Goal: Task Accomplishment & Management: Use online tool/utility

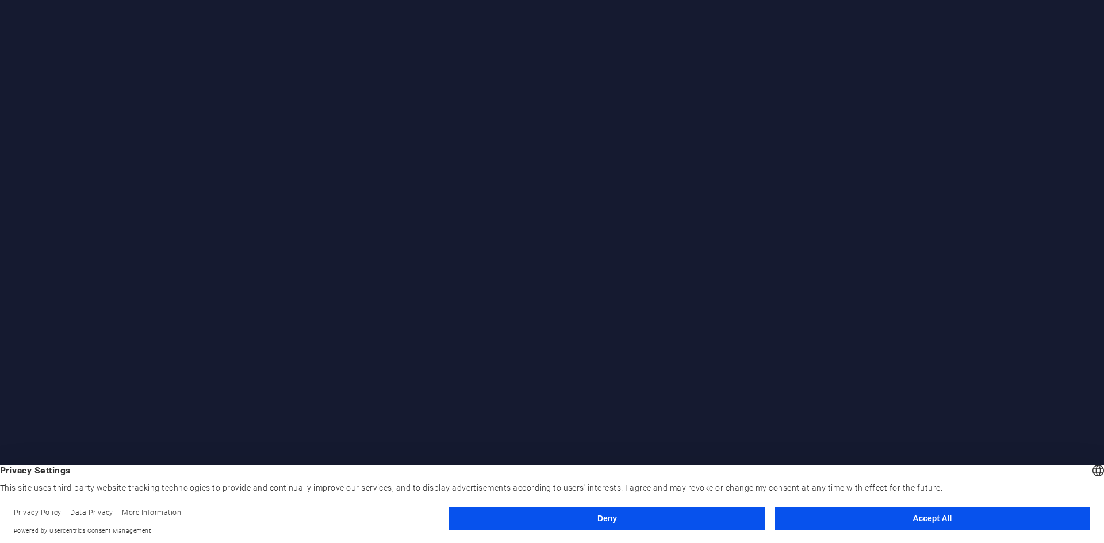
click at [914, 523] on button "Accept All" at bounding box center [932, 518] width 316 height 23
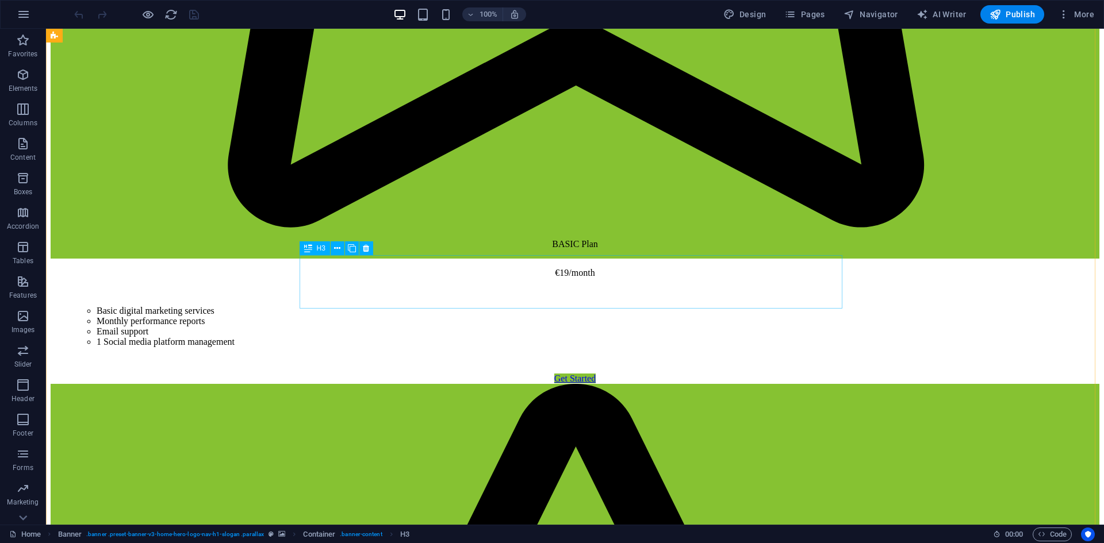
scroll to position [2118, 0]
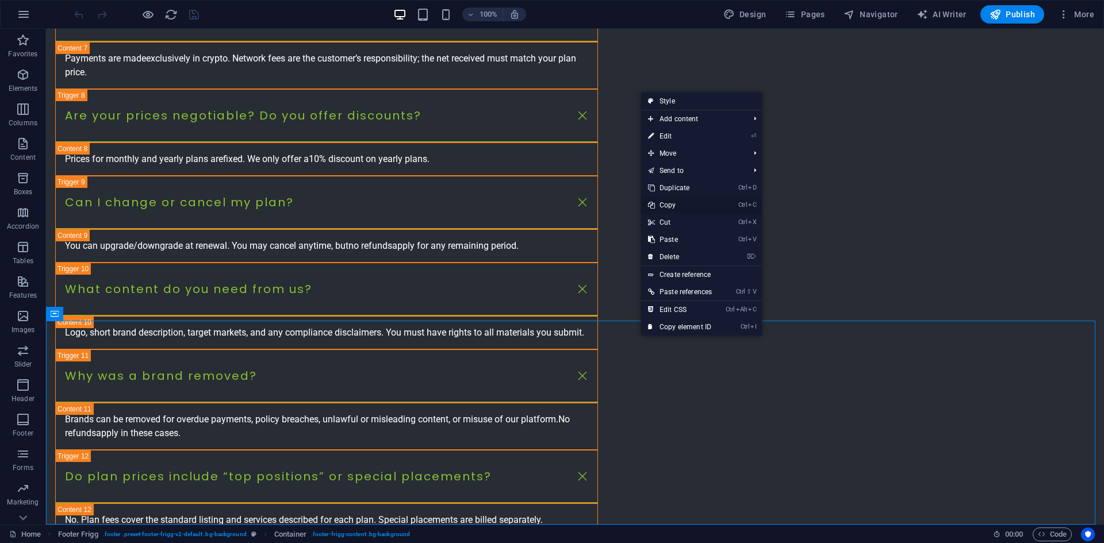
click at [706, 207] on link "Ctrl C Copy" at bounding box center [680, 205] width 78 height 17
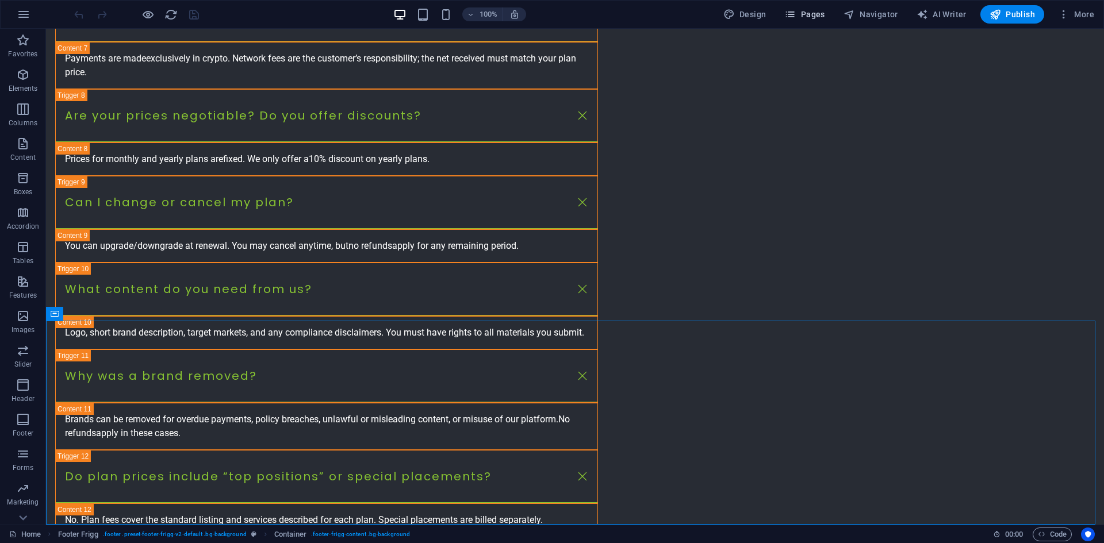
click at [816, 8] on button "Pages" at bounding box center [804, 14] width 49 height 18
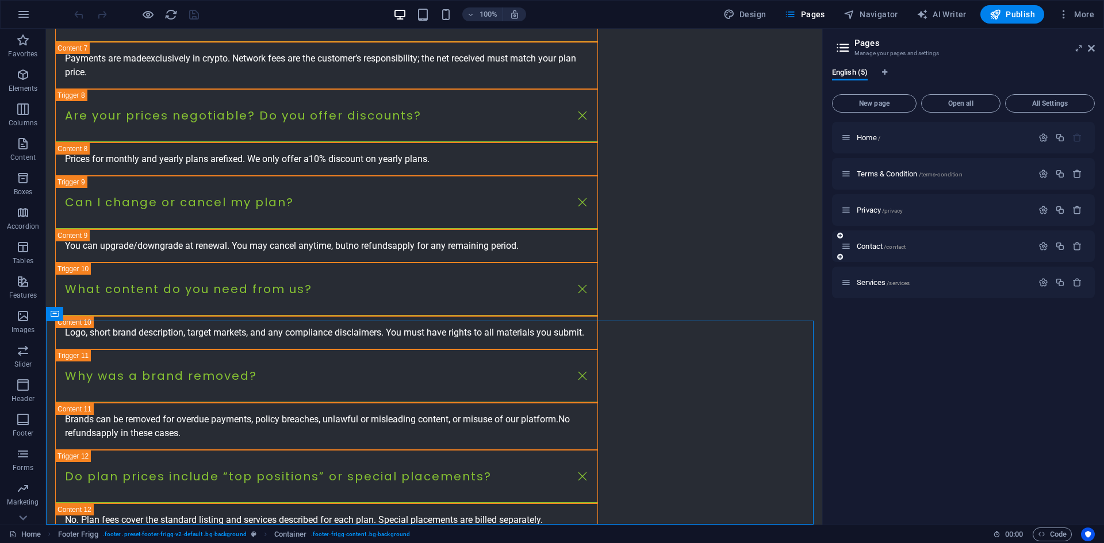
click at [872, 242] on div "Contact /contact" at bounding box center [936, 246] width 191 height 13
click at [869, 247] on span "Contact /contact" at bounding box center [881, 246] width 49 height 9
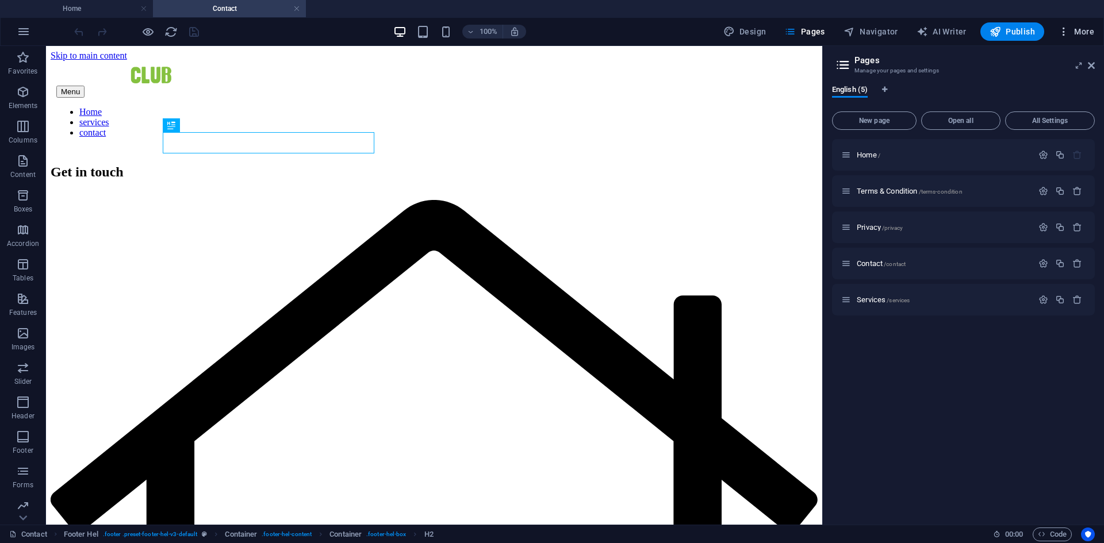
scroll to position [0, 0]
click at [446, 400] on div "+ Add section" at bounding box center [434, 397] width 64 height 20
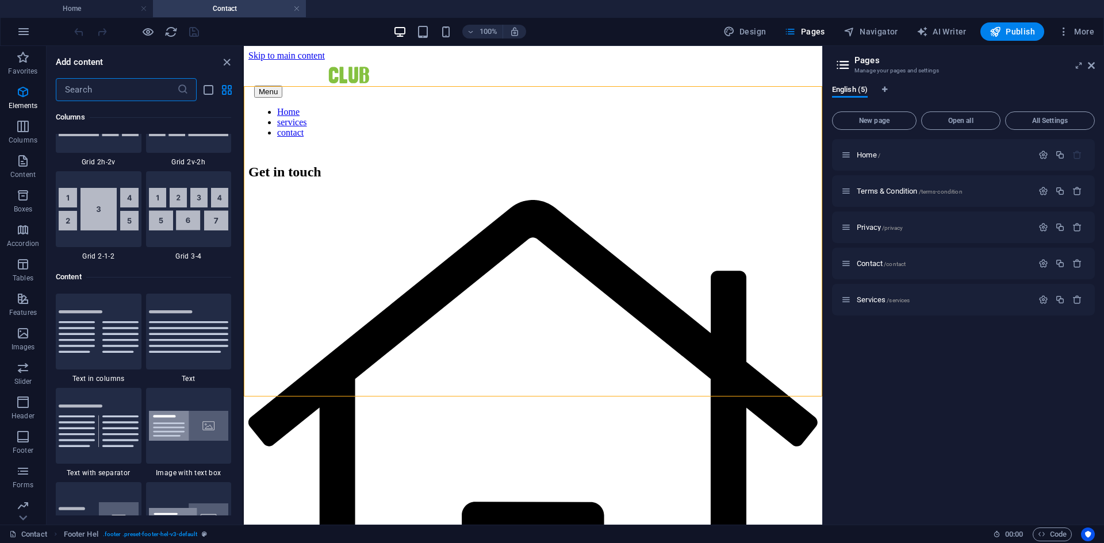
scroll to position [2012, 0]
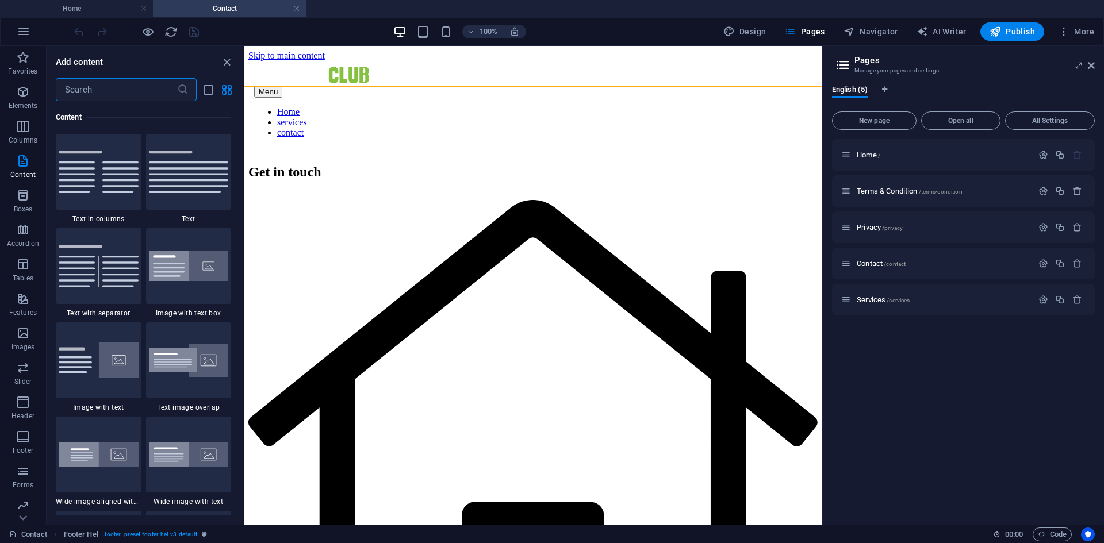
click at [149, 98] on input "text" at bounding box center [116, 89] width 121 height 23
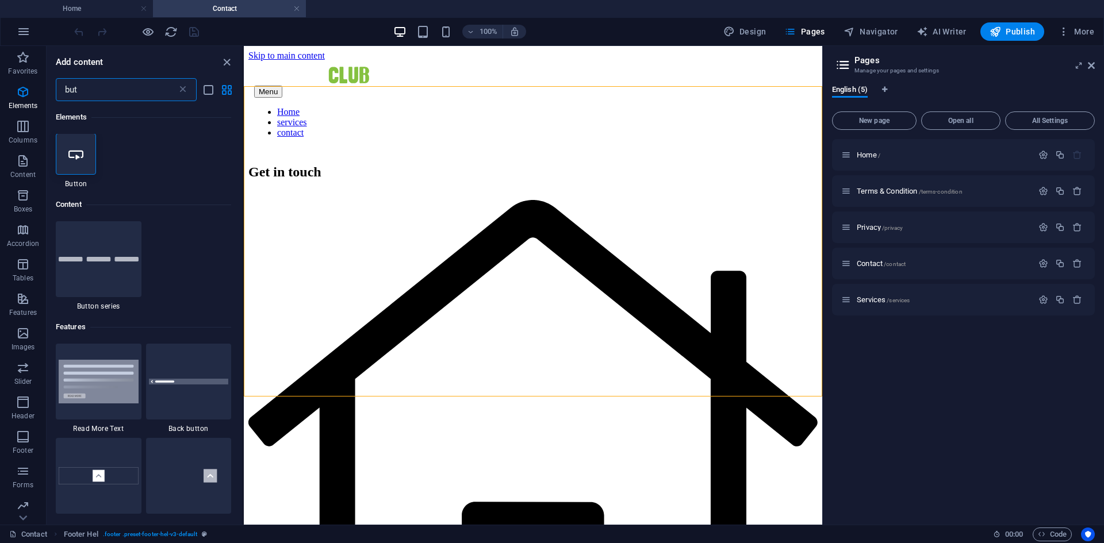
scroll to position [0, 0]
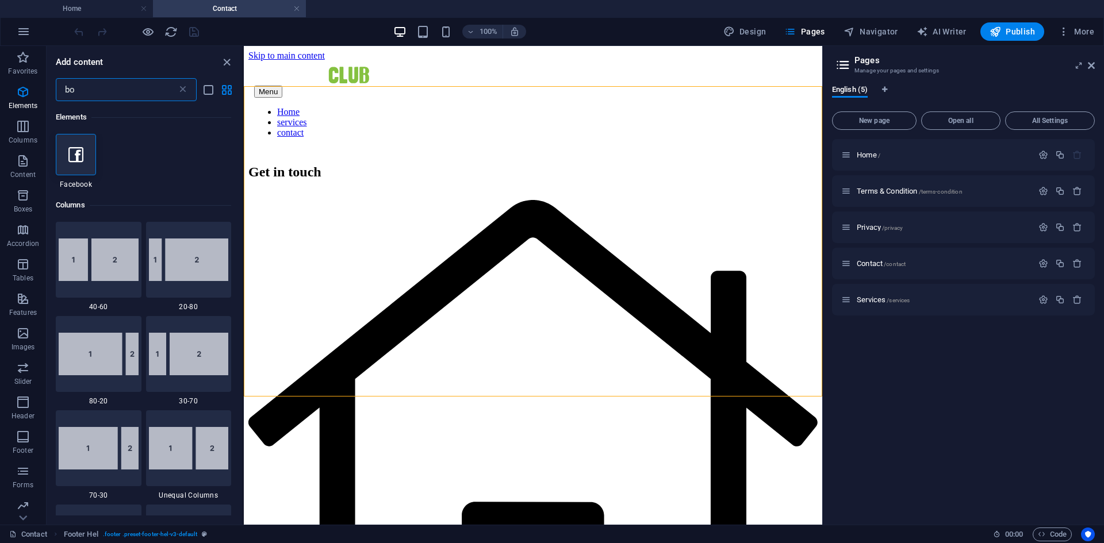
type input "b"
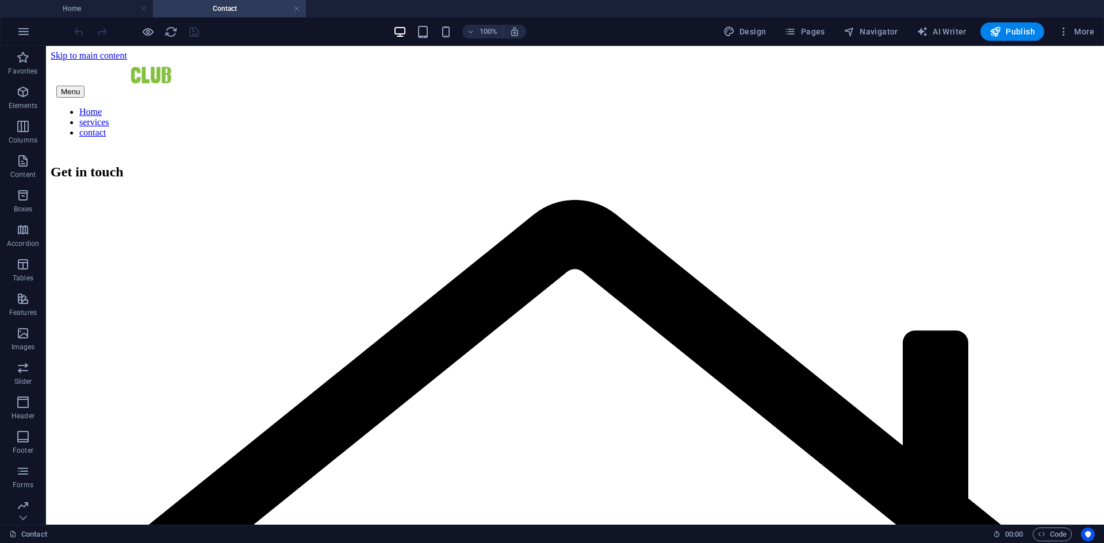
click at [578, 391] on div "+ Add section" at bounding box center [575, 397] width 64 height 20
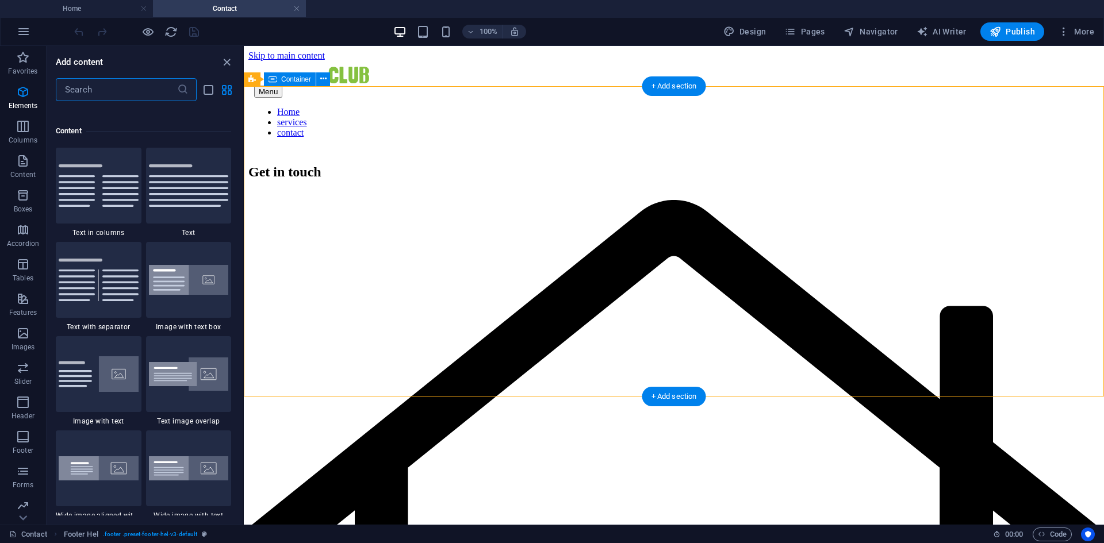
scroll to position [2012, 0]
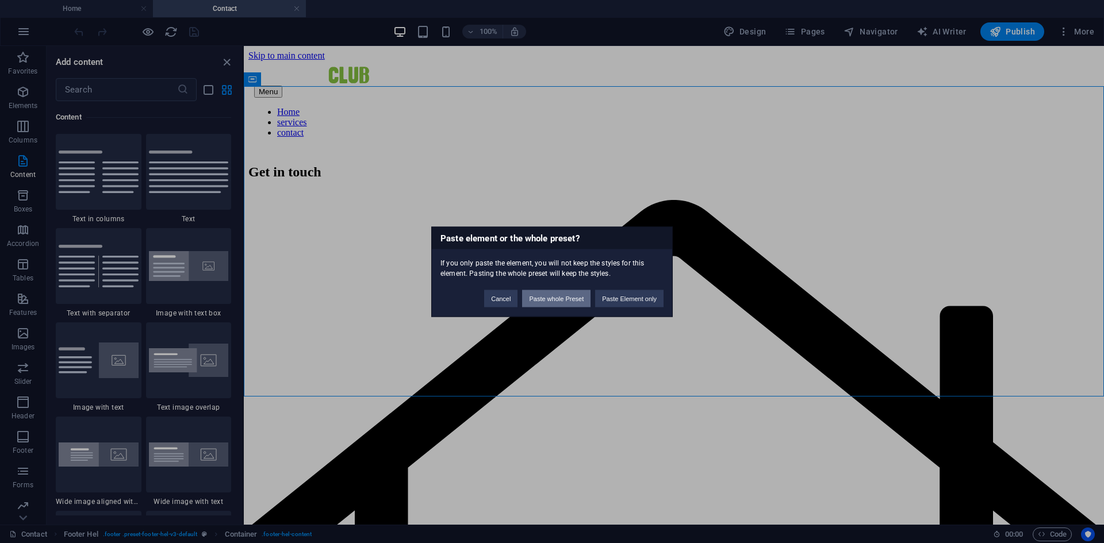
drag, startPoint x: 615, startPoint y: 303, endPoint x: 553, endPoint y: 302, distance: 62.7
click at [553, 302] on div "Cancel Paste whole Preset Paste Element only" at bounding box center [573, 292] width 197 height 29
click at [553, 302] on button "Paste whole Preset" at bounding box center [556, 298] width 68 height 17
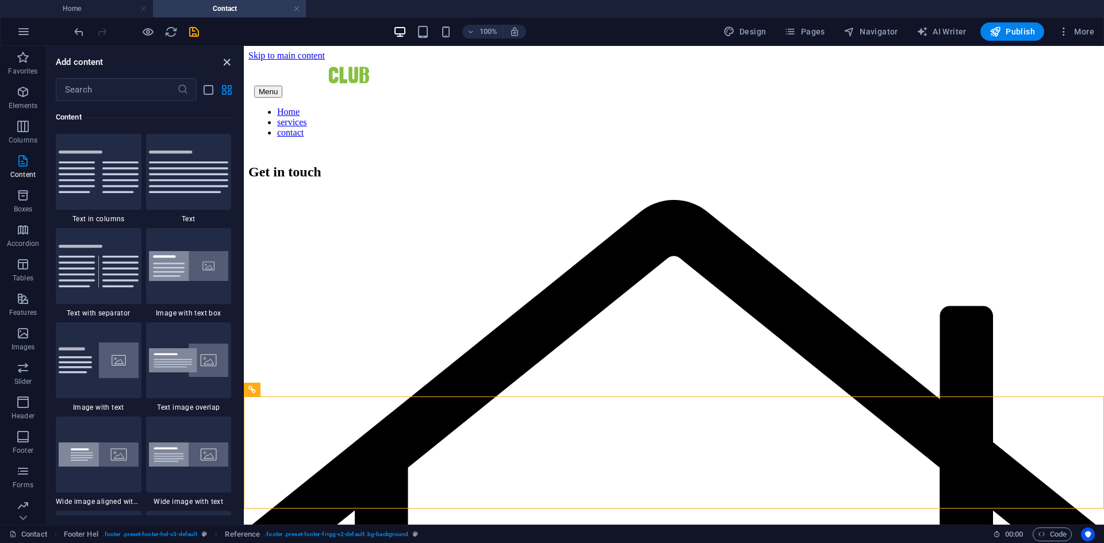
click at [226, 62] on icon "close panel" at bounding box center [226, 62] width 13 height 13
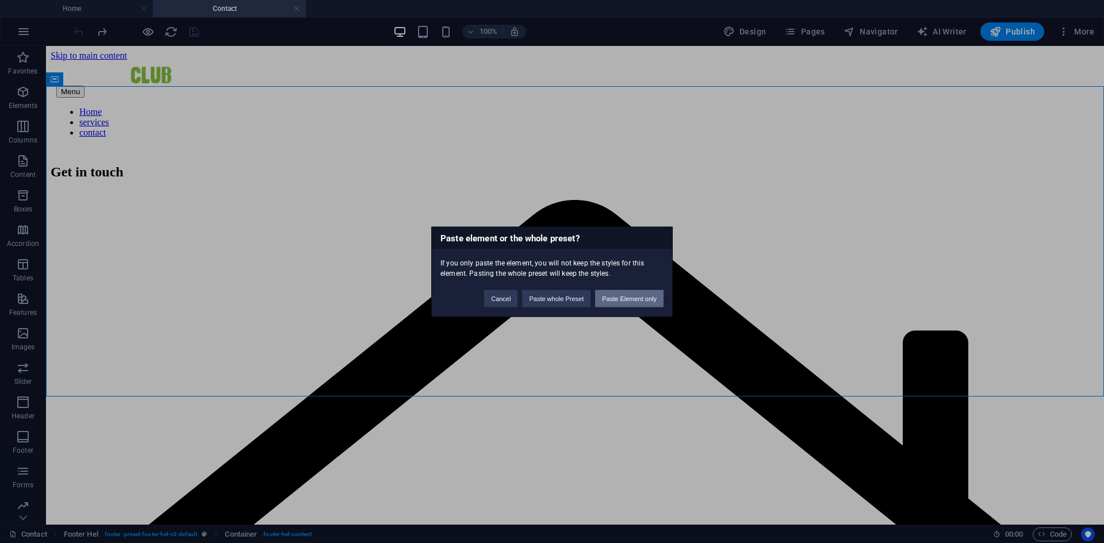
click at [642, 291] on button "Paste Element only" at bounding box center [629, 298] width 68 height 17
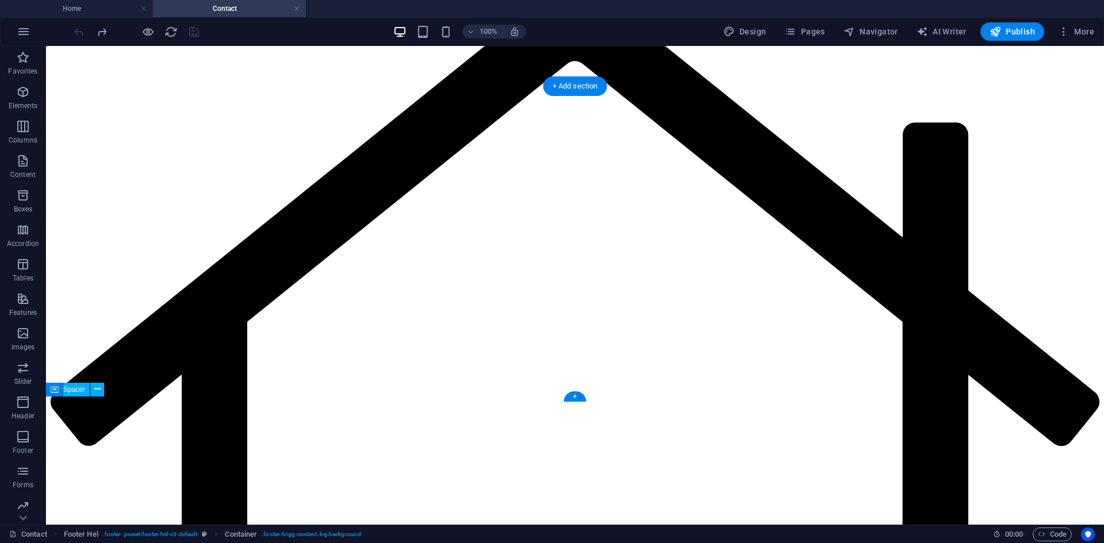
scroll to position [0, 0]
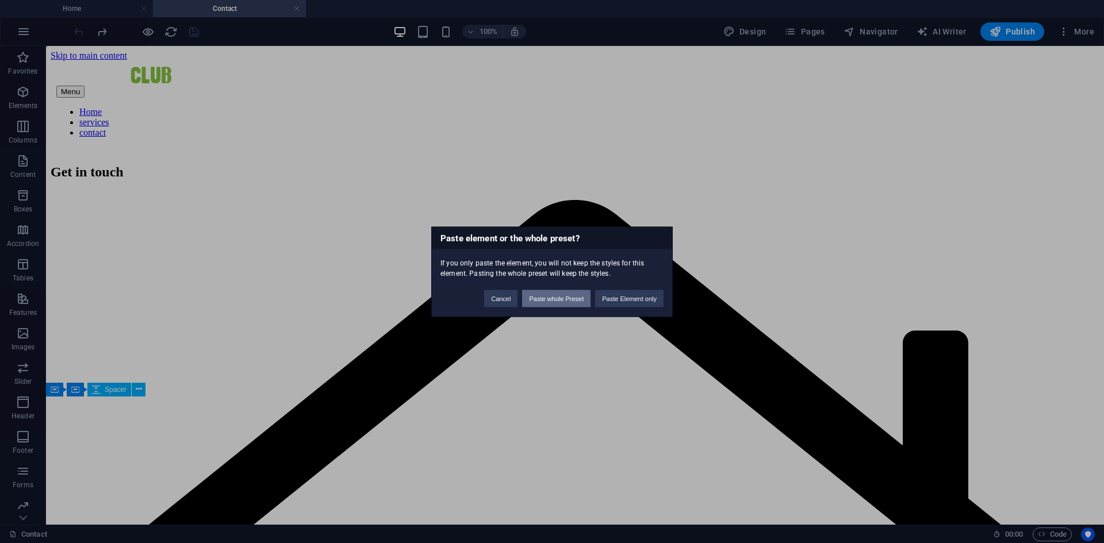
click at [562, 293] on button "Paste whole Preset" at bounding box center [556, 298] width 68 height 17
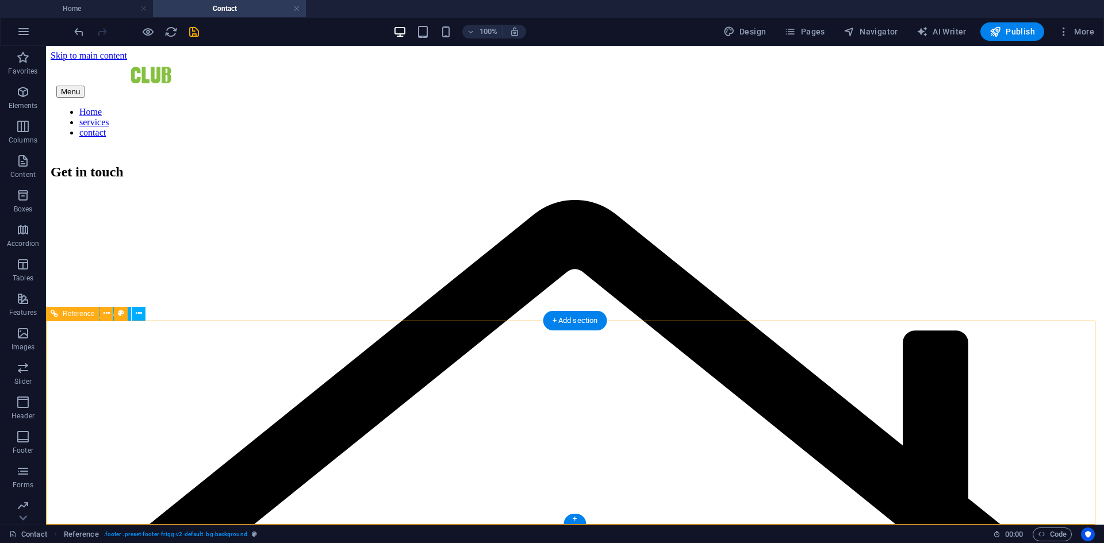
scroll to position [76, 0]
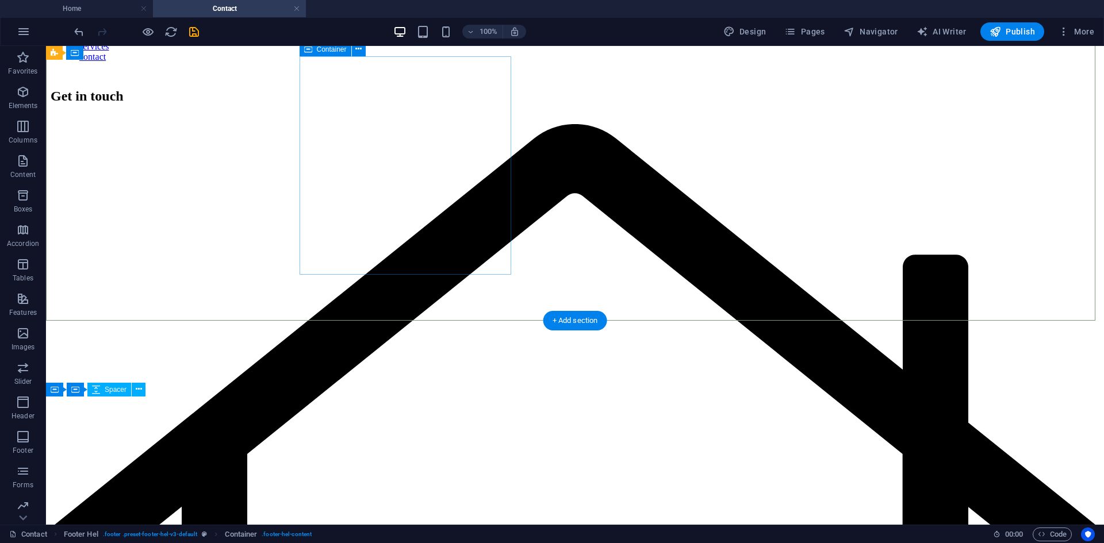
scroll to position [0, 0]
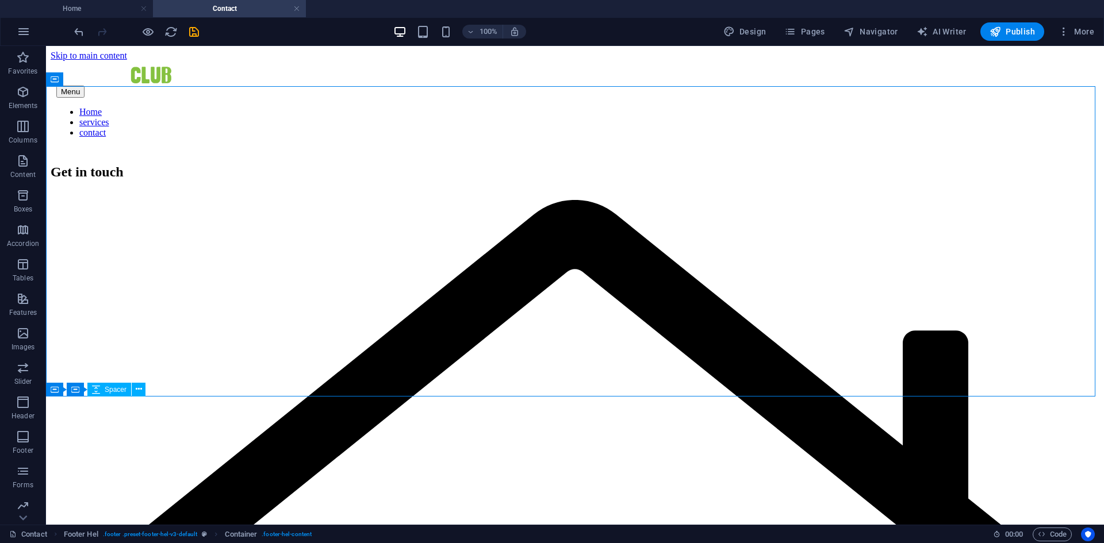
click at [186, 30] on div at bounding box center [136, 31] width 129 height 18
click at [195, 34] on icon "save" at bounding box center [193, 31] width 13 height 13
checkbox input "false"
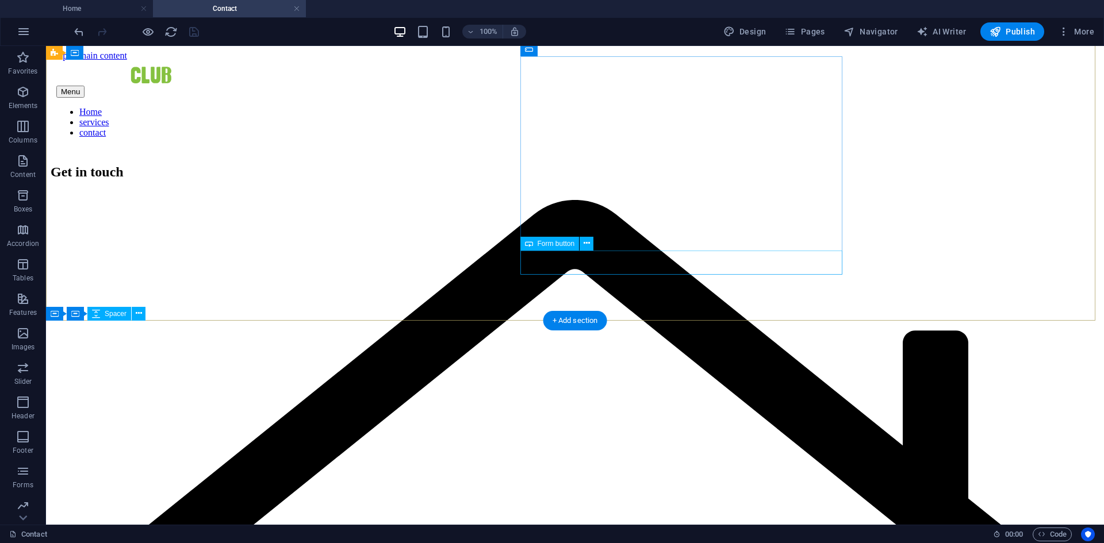
scroll to position [76, 0]
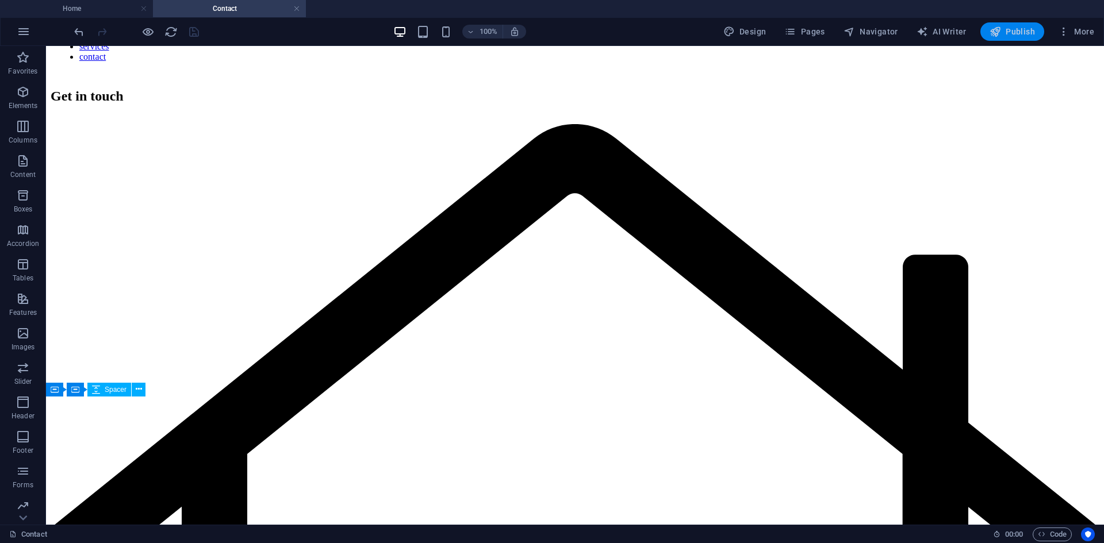
drag, startPoint x: 933, startPoint y: 2, endPoint x: 1000, endPoint y: 31, distance: 73.4
click at [1000, 31] on icon "button" at bounding box center [994, 31] width 11 height 11
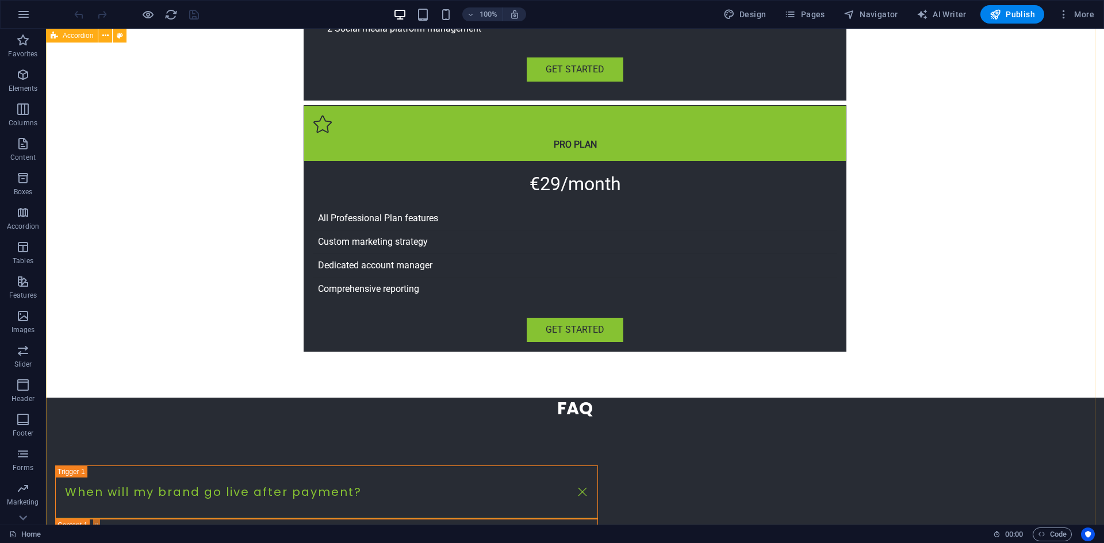
scroll to position [1495, 0]
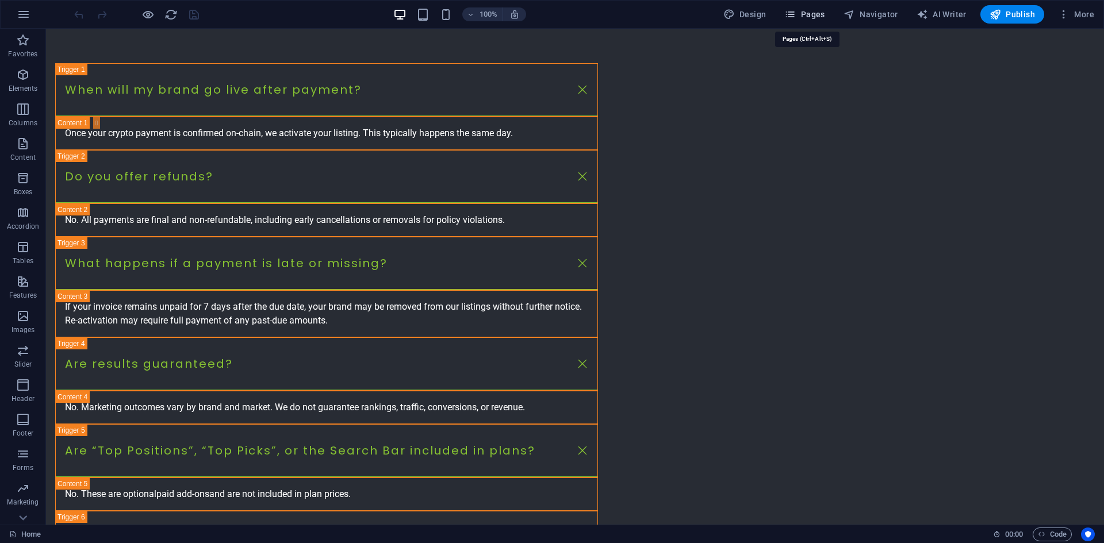
click at [820, 14] on span "Pages" at bounding box center [804, 14] width 40 height 11
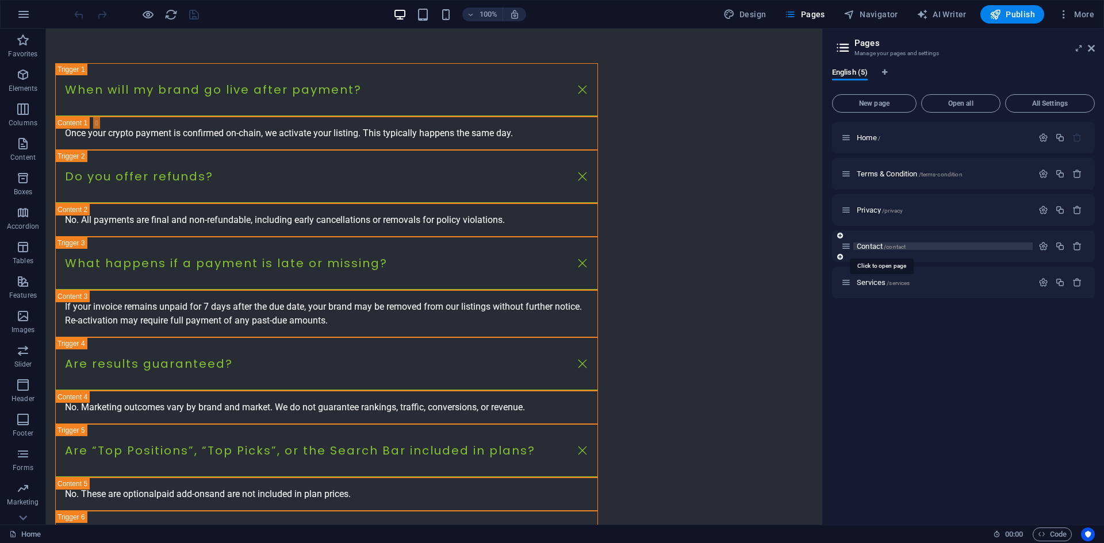
click at [877, 247] on span "Contact /contact" at bounding box center [881, 246] width 49 height 9
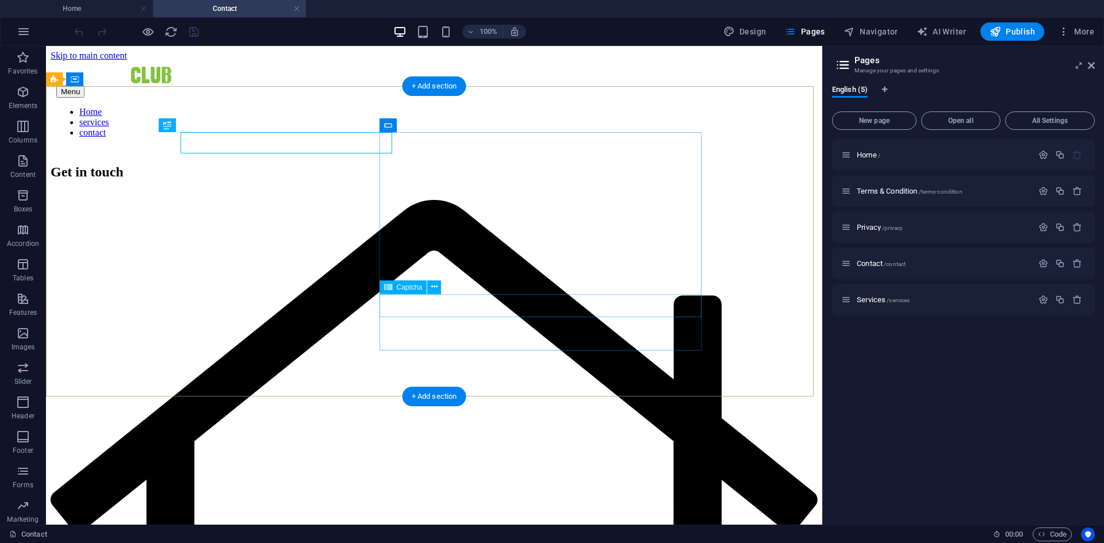
scroll to position [0, 0]
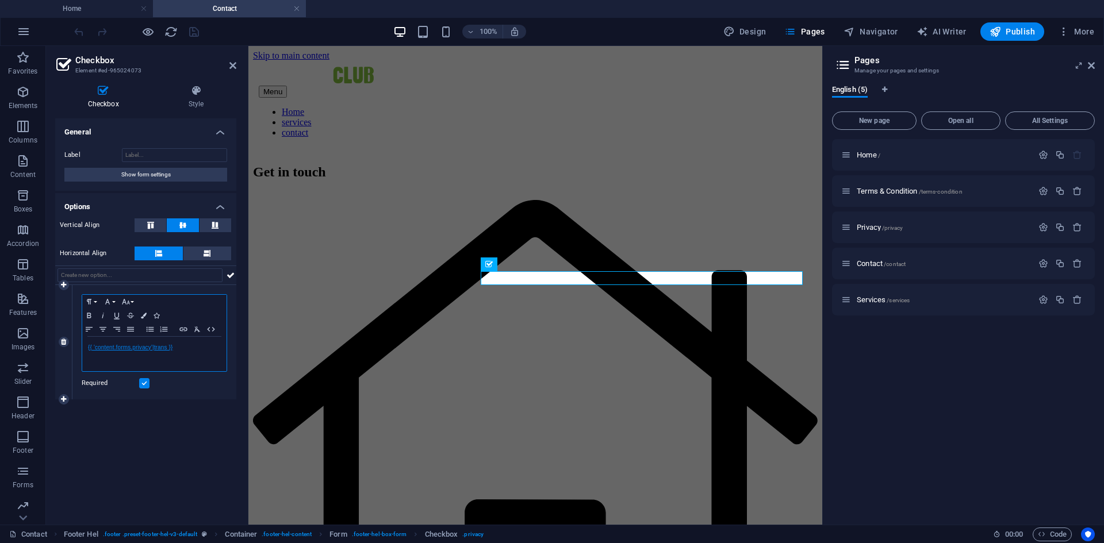
click at [150, 348] on link "{{ 'content.forms.privacy'|trans }}" at bounding box center [130, 347] width 85 height 6
click at [168, 349] on link "{{ 'content.forms.privacy'|trans }}" at bounding box center [130, 347] width 85 height 6
drag, startPoint x: 179, startPoint y: 347, endPoint x: 76, endPoint y: 344, distance: 102.4
click at [76, 344] on div "Paragraph Format Normal Heading 1 Heading 2 Heading 3 Heading 4 Heading 5 Headi…" at bounding box center [154, 342] width 164 height 114
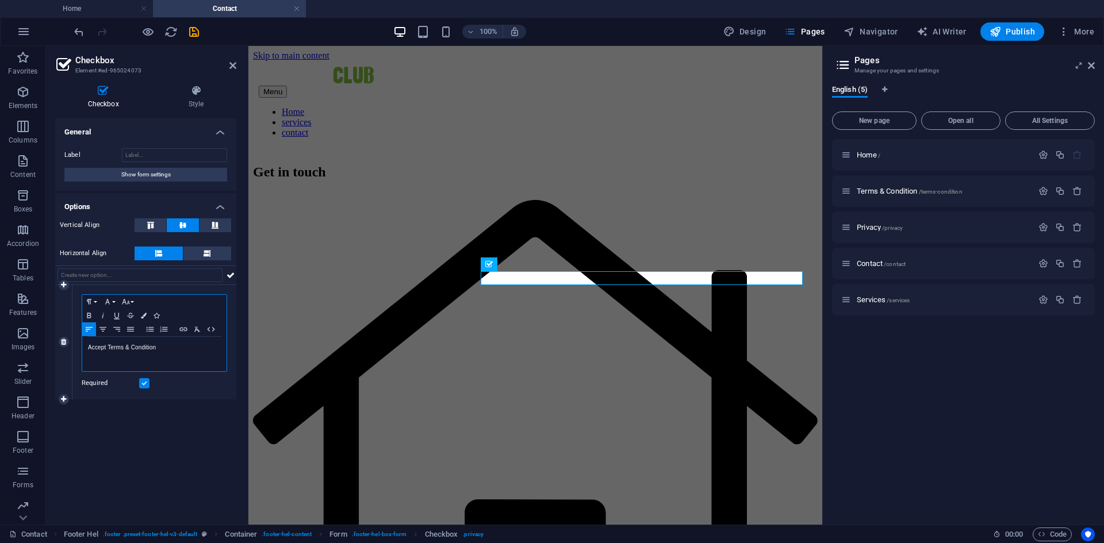
click at [133, 349] on p "Accept Terms & Condition" at bounding box center [154, 348] width 133 height 10
drag, startPoint x: 162, startPoint y: 346, endPoint x: 78, endPoint y: 350, distance: 84.6
click at [78, 350] on div "Paragraph Format Normal Heading 1 Heading 2 Heading 3 Heading 4 Heading 5 Headi…" at bounding box center [154, 342] width 164 height 114
click at [183, 331] on icon "button" at bounding box center [184, 329] width 14 height 9
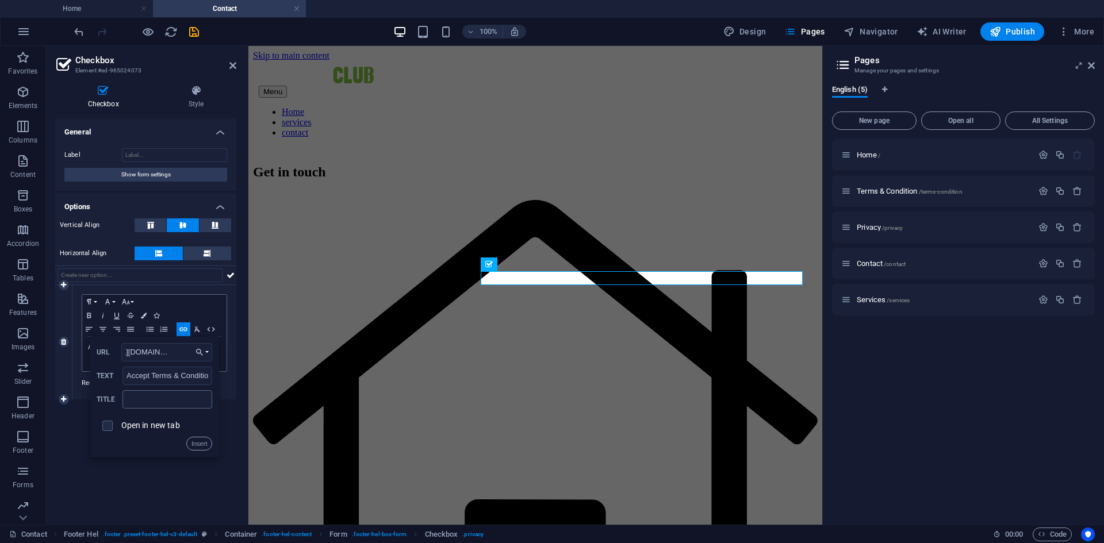
type input "https://partnership.casinosclub.com/terms-condition/"
click at [166, 396] on input "text" at bounding box center [167, 399] width 90 height 18
type input "Terms And Condition"
click at [148, 425] on label "Open in new tab" at bounding box center [150, 425] width 59 height 9
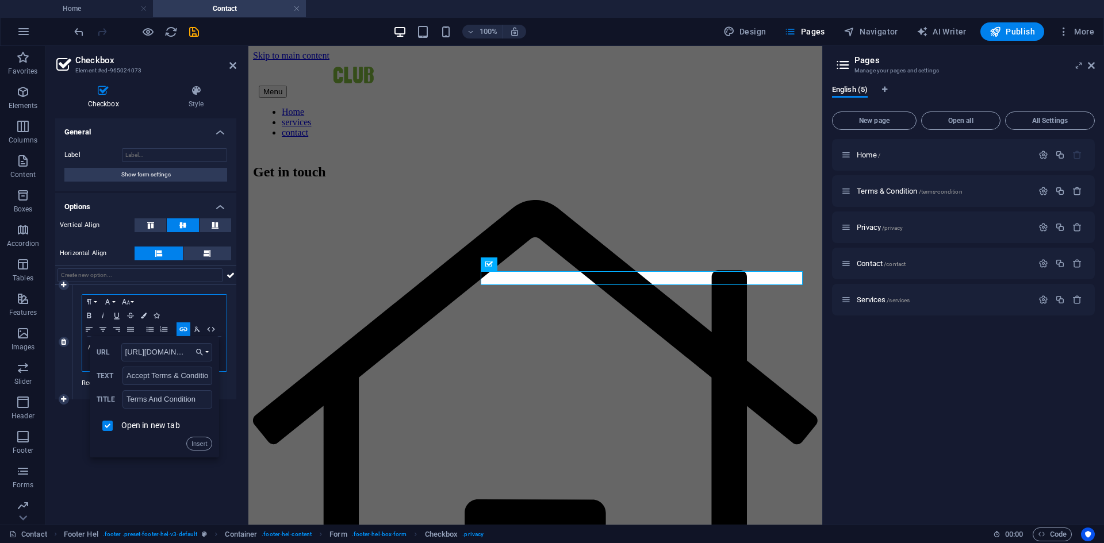
checkbox input "true"
click at [206, 443] on button "Insert" at bounding box center [199, 444] width 26 height 14
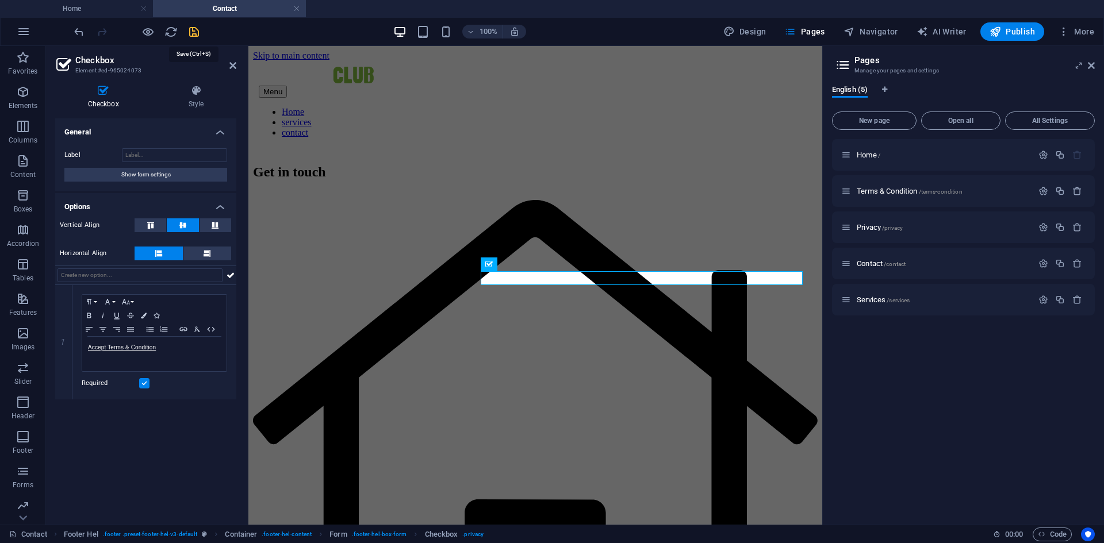
click at [190, 27] on icon "save" at bounding box center [193, 31] width 13 height 13
checkbox input "false"
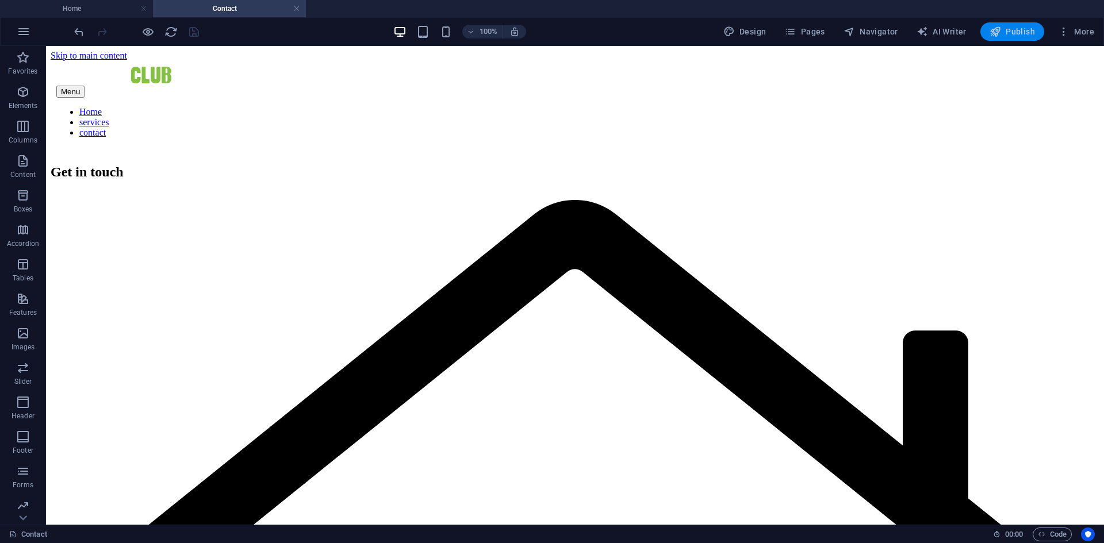
click at [1027, 33] on span "Publish" at bounding box center [1011, 31] width 45 height 11
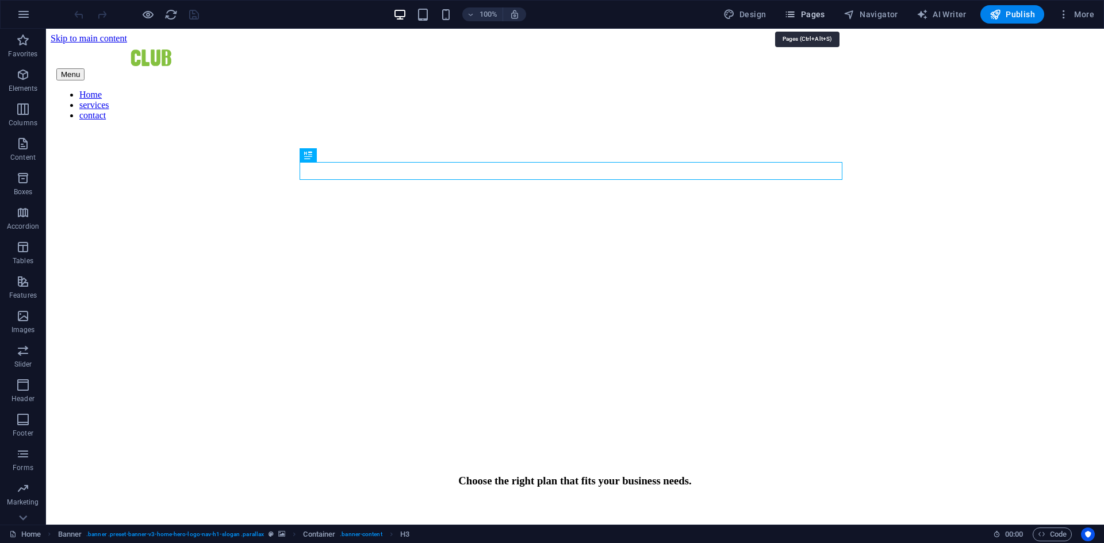
click at [791, 11] on icon "button" at bounding box center [789, 14] width 11 height 11
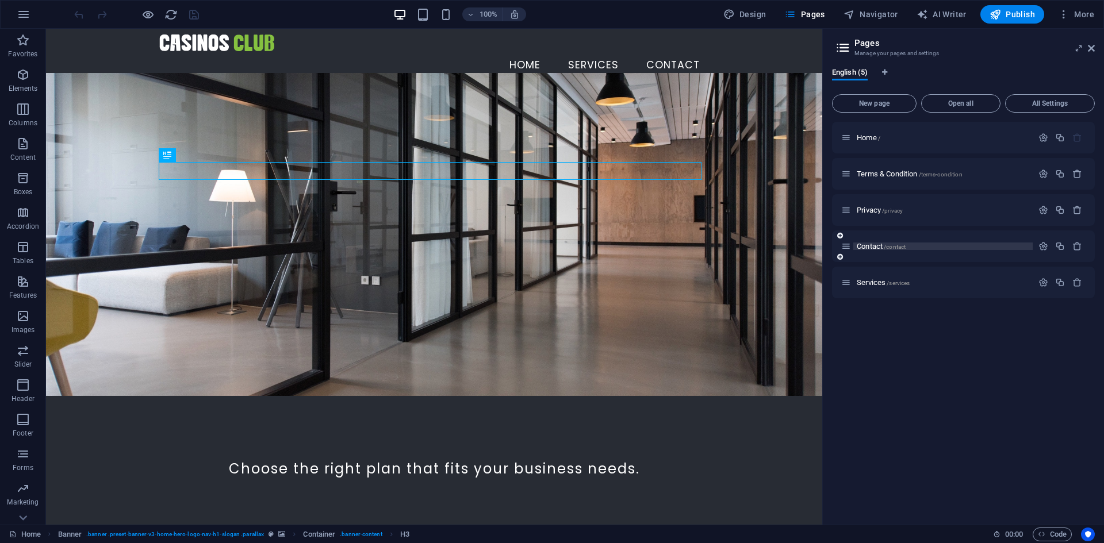
click at [892, 248] on span "/contact" at bounding box center [895, 247] width 22 height 6
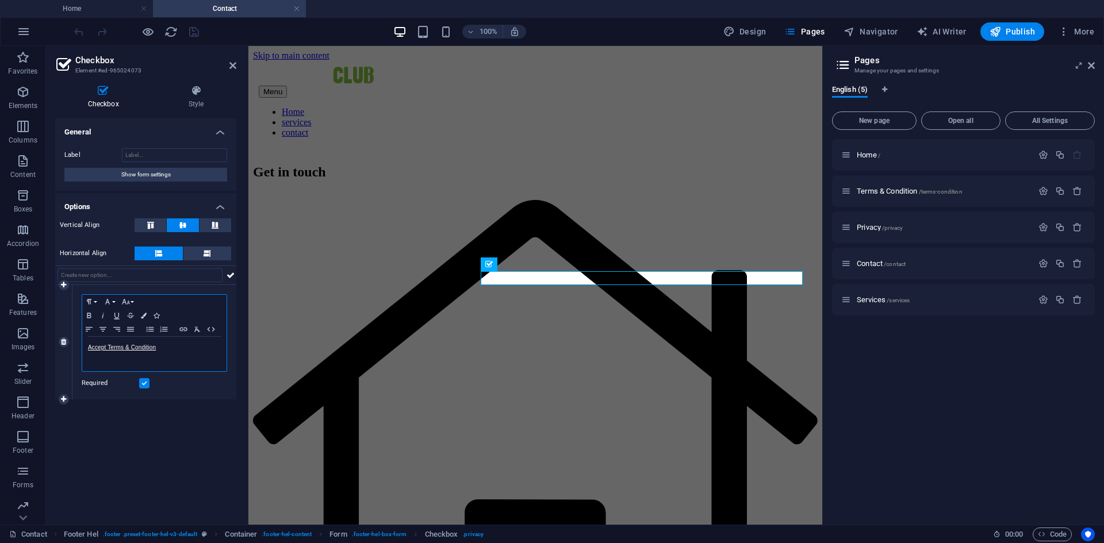
click at [86, 348] on div "Accept Terms & Condition" at bounding box center [154, 354] width 144 height 34
click at [186, 26] on div at bounding box center [136, 31] width 129 height 18
click at [193, 30] on icon "save" at bounding box center [193, 31] width 13 height 13
checkbox input "false"
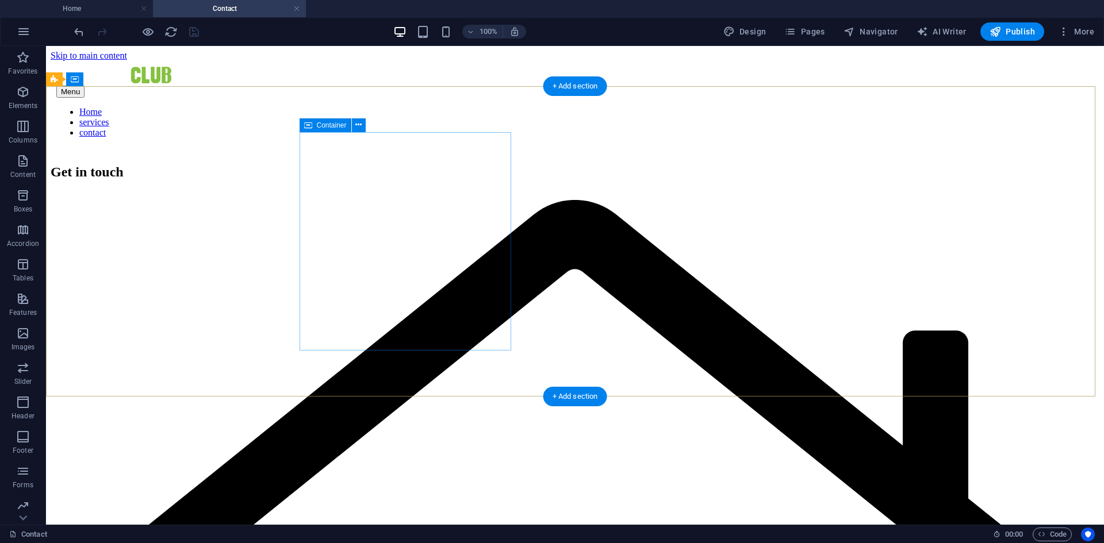
click at [570, 83] on div "+ Add section" at bounding box center [575, 86] width 64 height 20
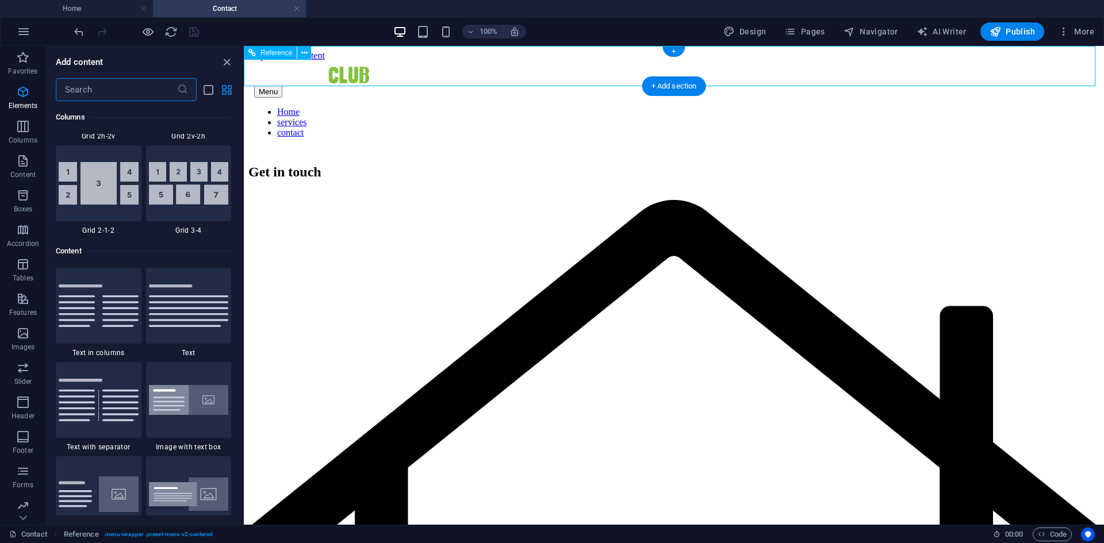
scroll to position [2012, 0]
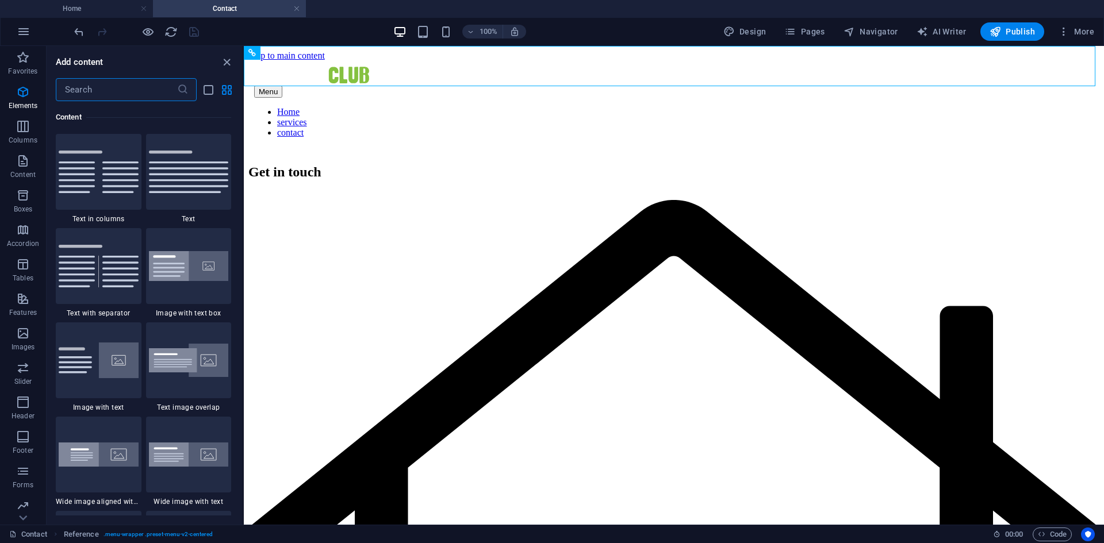
click at [107, 89] on input "text" at bounding box center [116, 89] width 121 height 23
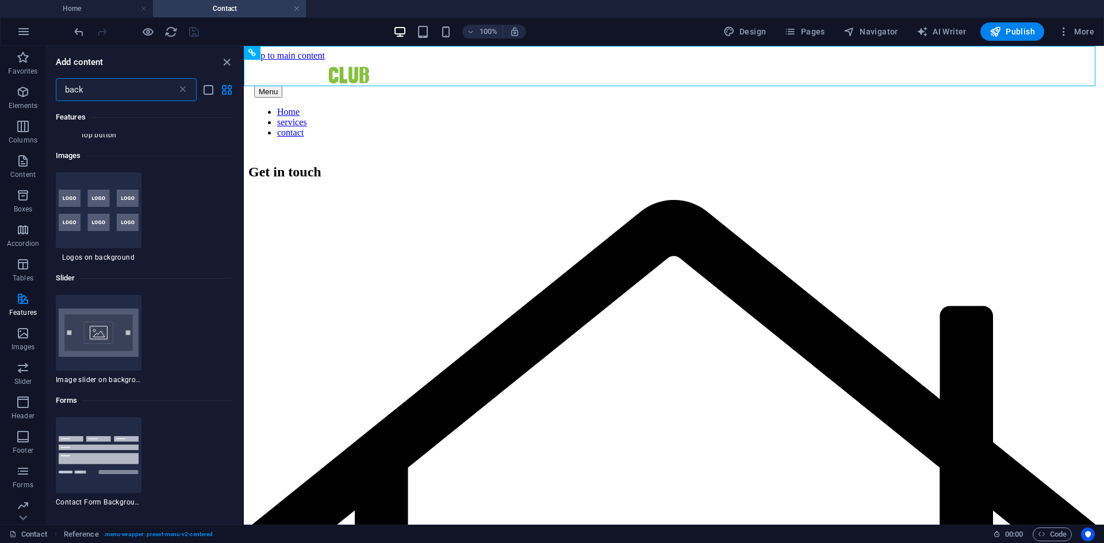
scroll to position [747, 0]
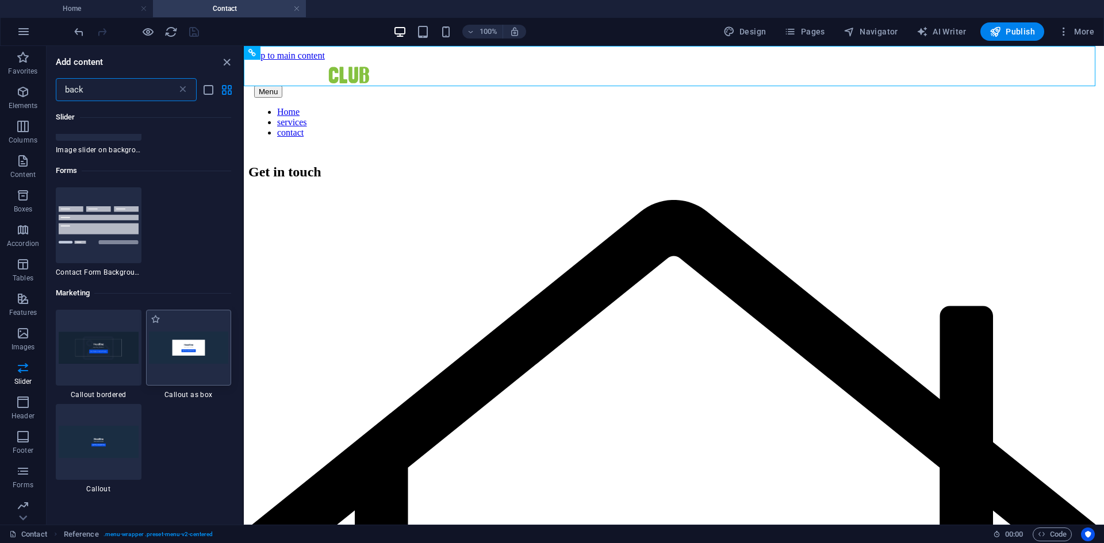
type input "back"
click at [198, 347] on img at bounding box center [189, 348] width 80 height 32
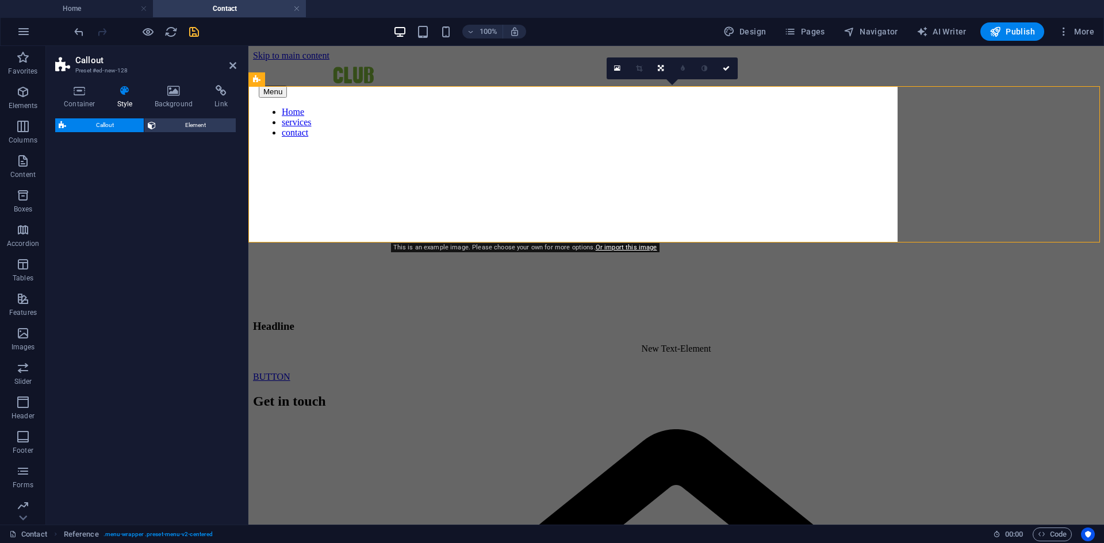
select select "rem"
select select "px"
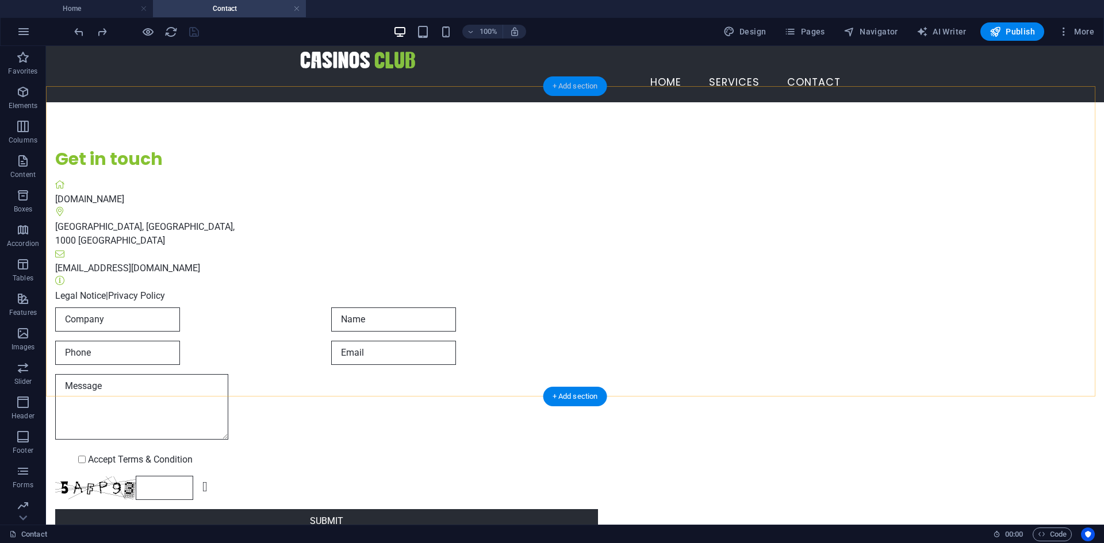
click at [586, 82] on div "+ Add section" at bounding box center [575, 86] width 64 height 20
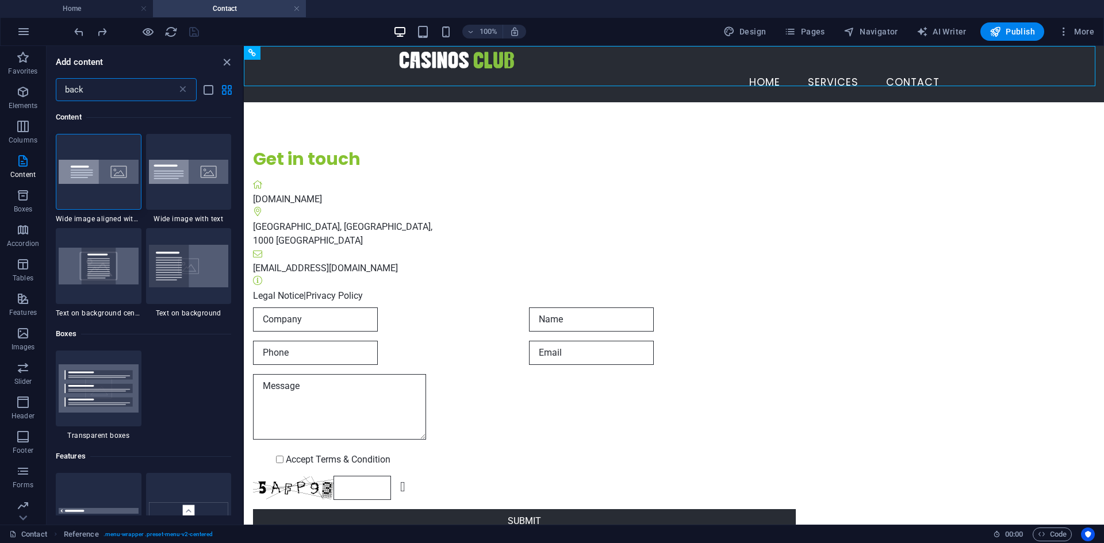
click at [85, 88] on input "back" at bounding box center [116, 89] width 121 height 23
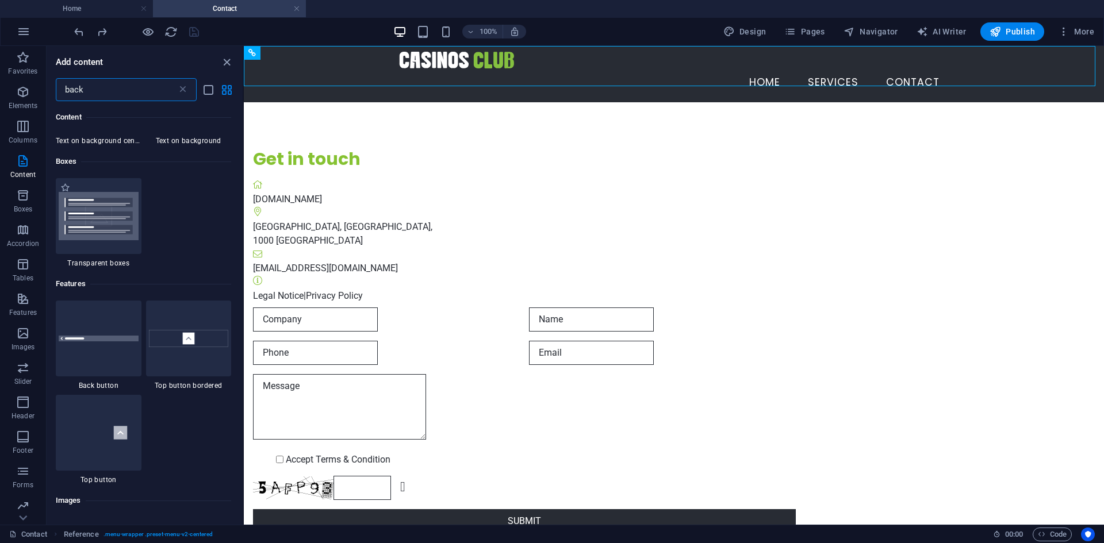
scroll to position [230, 0]
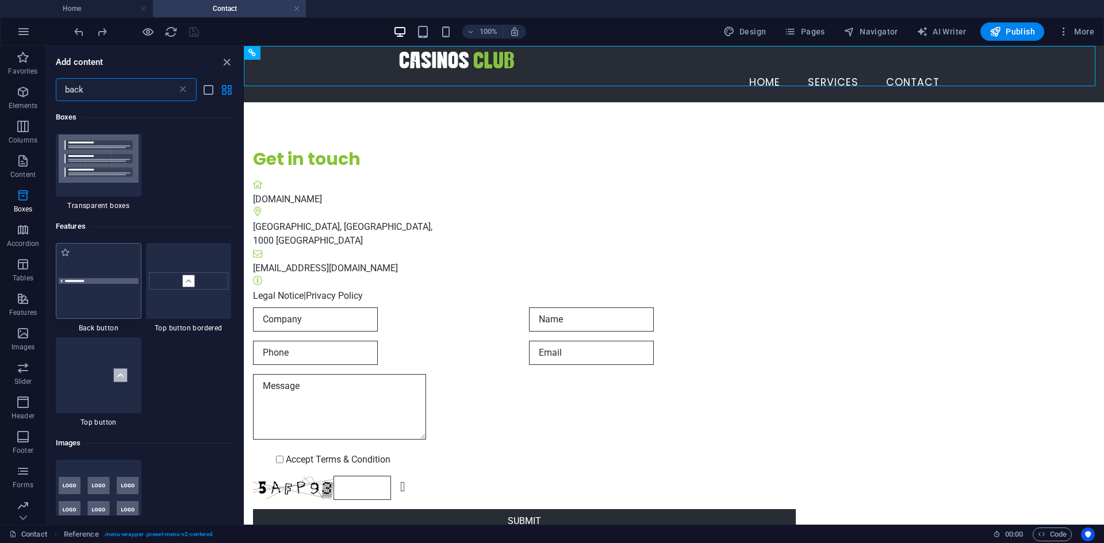
click at [110, 297] on div at bounding box center [99, 281] width 86 height 76
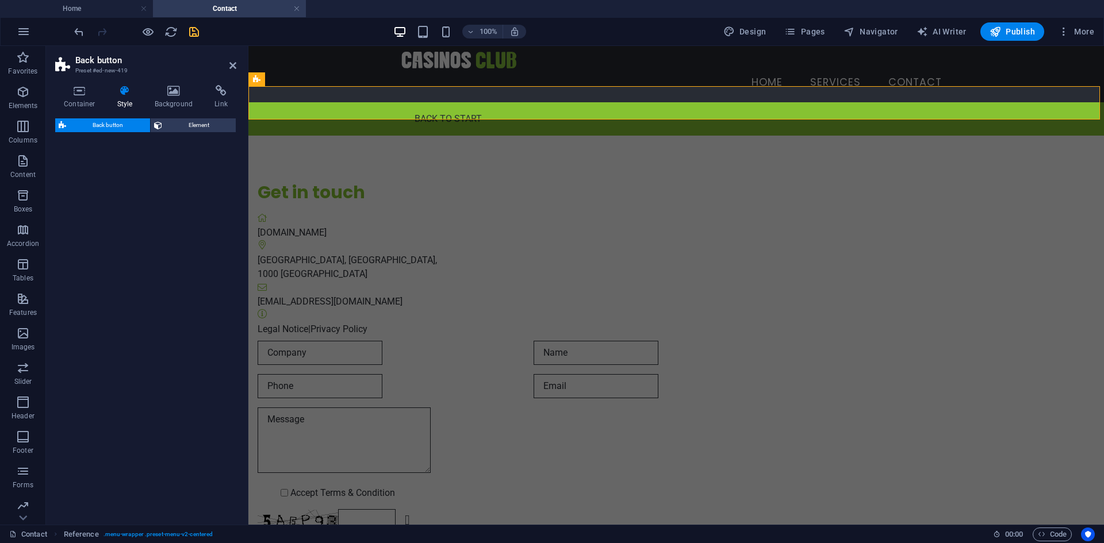
select select "rem"
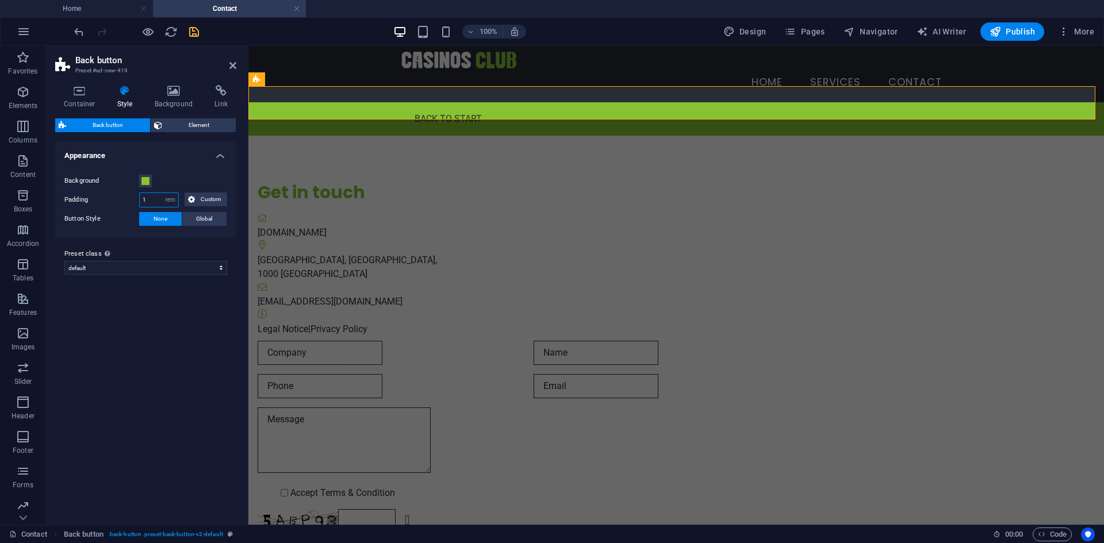
click at [159, 200] on input "1" at bounding box center [159, 200] width 39 height 14
click at [174, 253] on label "Preset class Above chosen variant and settings affect all elements which carry …" at bounding box center [145, 254] width 163 height 14
click at [174, 261] on select "default Add preset class" at bounding box center [145, 268] width 163 height 14
click at [153, 199] on input "10" at bounding box center [159, 200] width 39 height 14
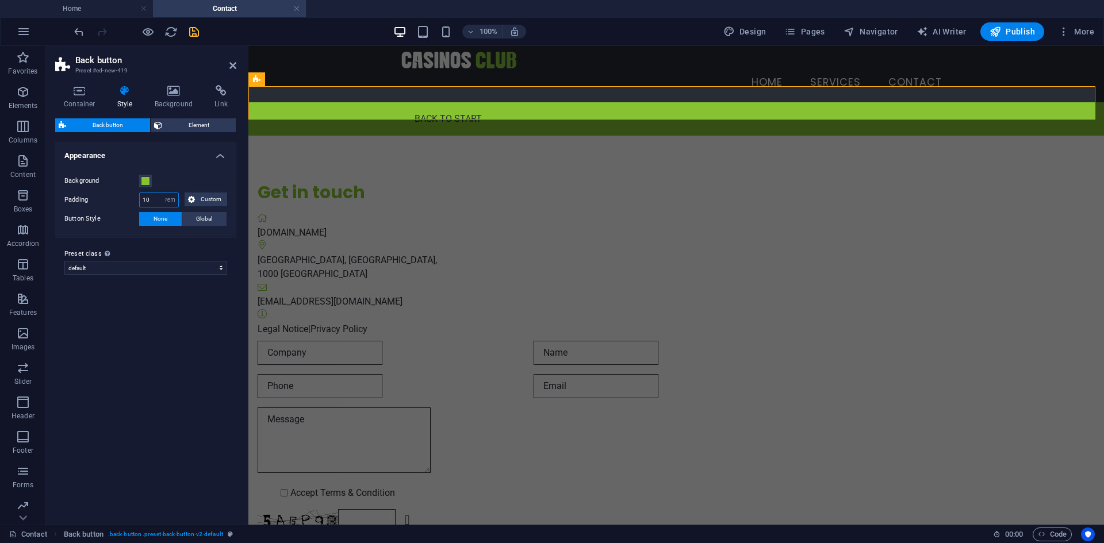
click at [153, 199] on input "10" at bounding box center [159, 200] width 39 height 14
type input "1"
click at [166, 271] on select "default Add preset class" at bounding box center [145, 268] width 163 height 14
click at [64, 261] on select "default Add preset class" at bounding box center [145, 268] width 163 height 14
select select "preset-back-button-v2-default"
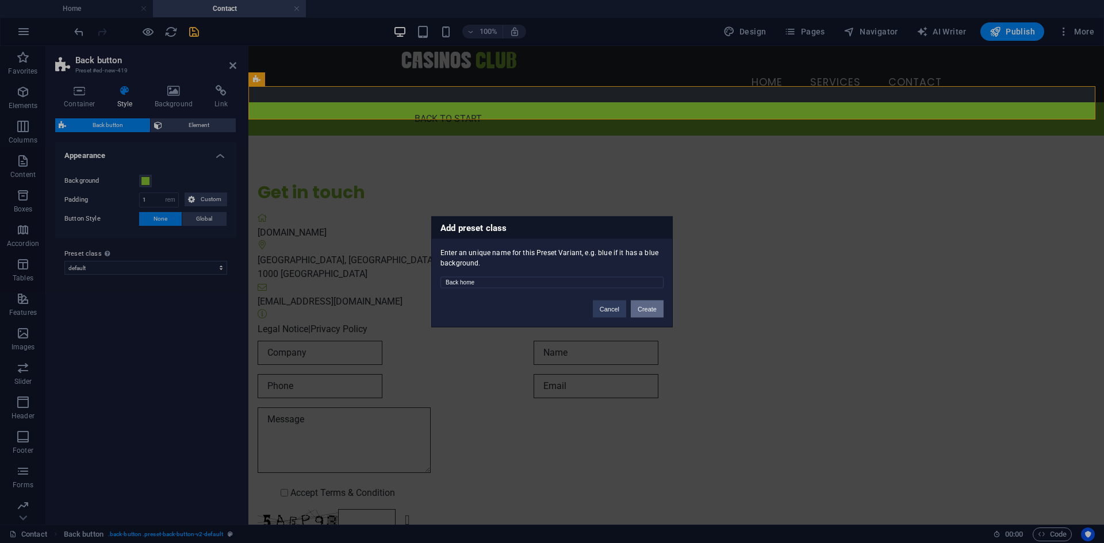
type input "Back home"
click at [649, 305] on button "Create" at bounding box center [647, 308] width 33 height 17
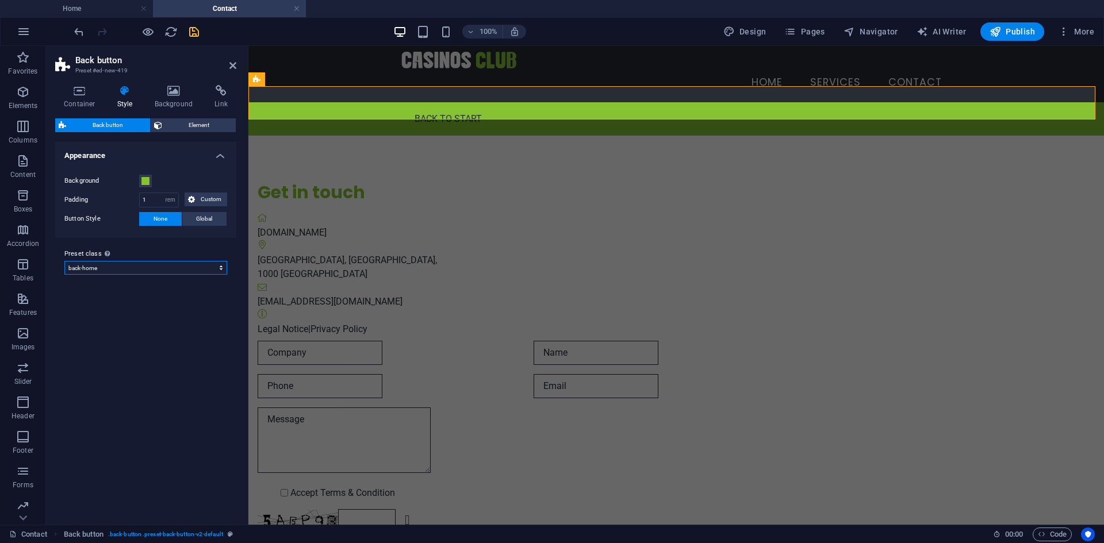
click at [182, 268] on select "default back-home Add preset class" at bounding box center [145, 268] width 163 height 14
select select "preset-back-button-v2-default"
click at [64, 261] on select "default back-home Add preset class" at bounding box center [145, 268] width 163 height 14
click at [205, 219] on span "Global" at bounding box center [204, 219] width 16 height 14
click at [283, 208] on div "Get in touch casinosclub.com Skopje, N.Macedonia , 1000 Skopje contact@casinosc…" at bounding box center [675, 374] width 855 height 477
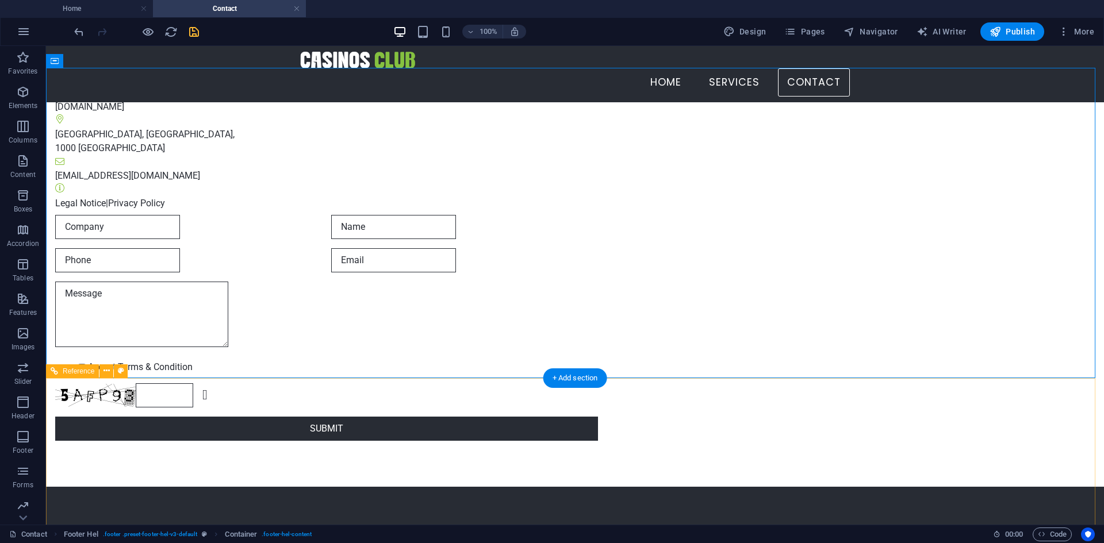
scroll to position [0, 0]
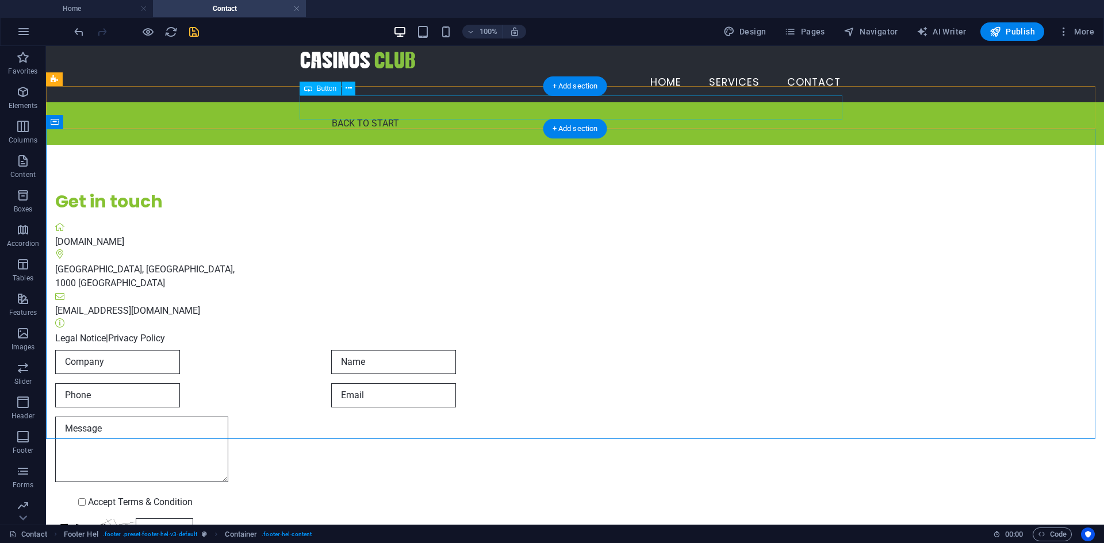
click at [435, 112] on div "Back to start" at bounding box center [575, 124] width 543 height 24
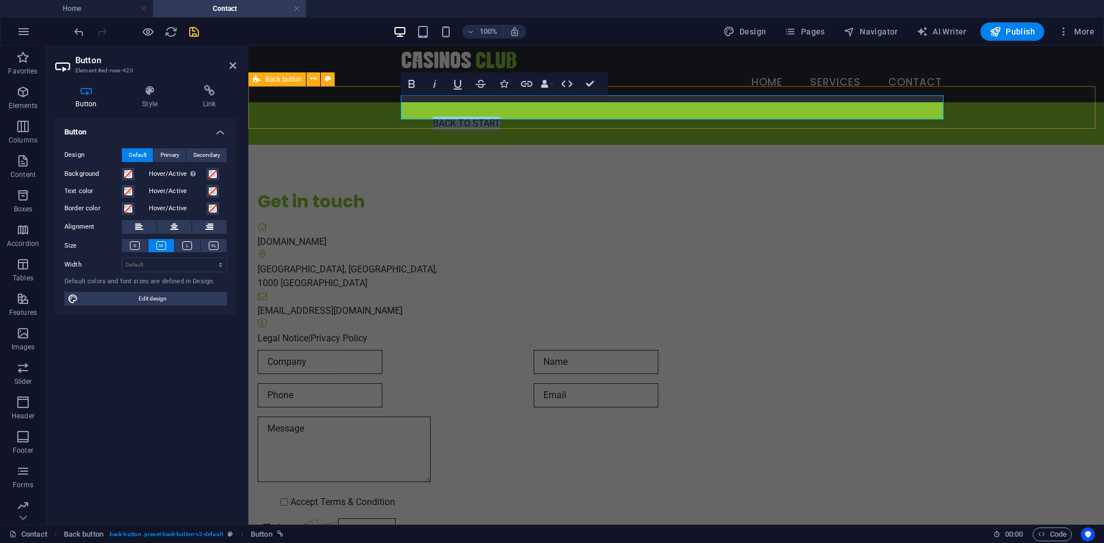
click at [304, 102] on div "Back to start" at bounding box center [675, 123] width 855 height 43
select select "rem"
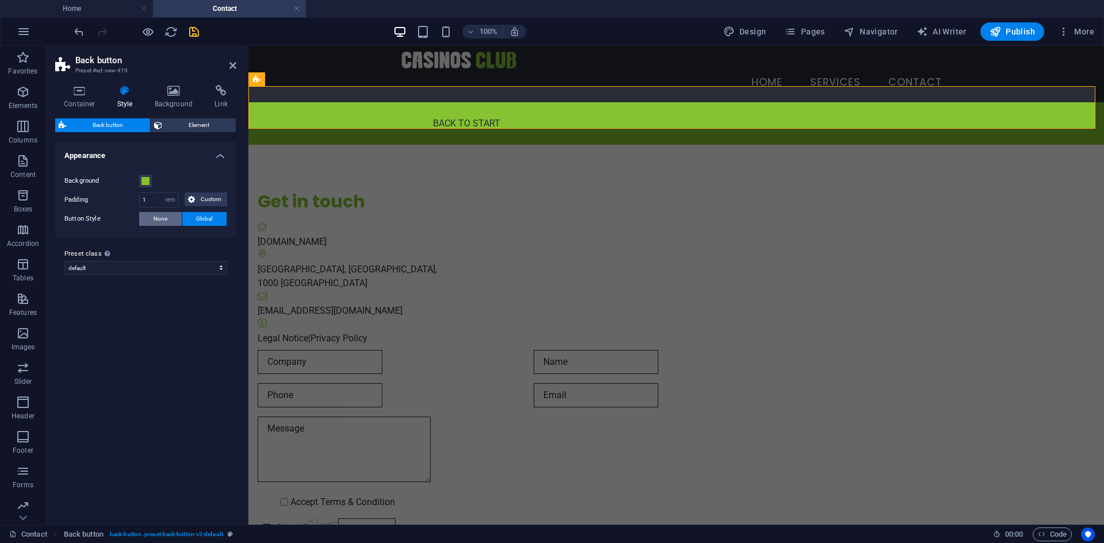
click at [170, 221] on button "None" at bounding box center [160, 219] width 43 height 14
click at [221, 199] on span "Custom" at bounding box center [210, 200] width 25 height 14
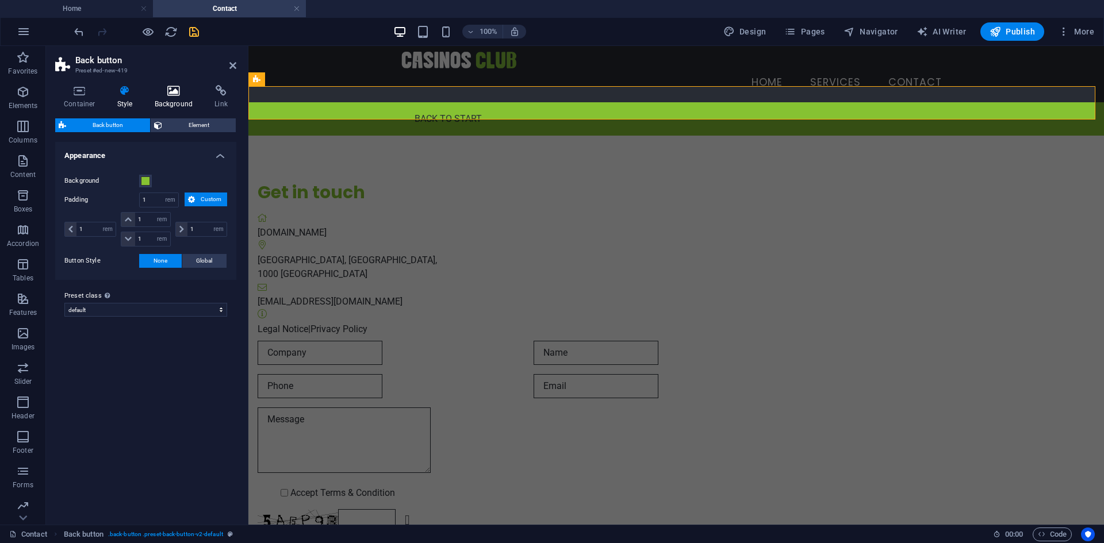
click at [171, 94] on icon at bounding box center [174, 90] width 56 height 11
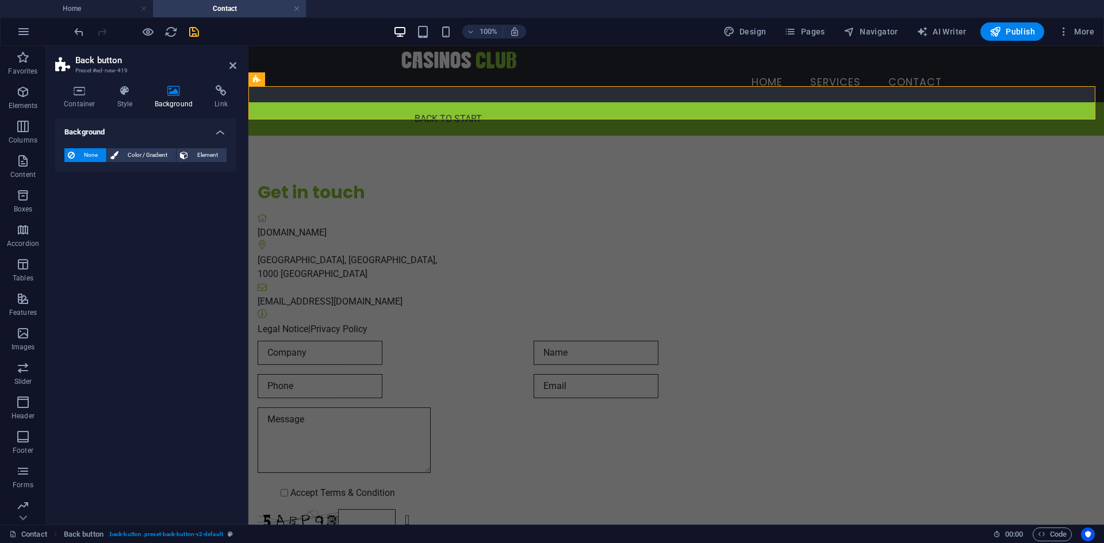
click at [201, 95] on icon at bounding box center [174, 90] width 56 height 11
click at [75, 99] on h4 "Container" at bounding box center [81, 97] width 53 height 24
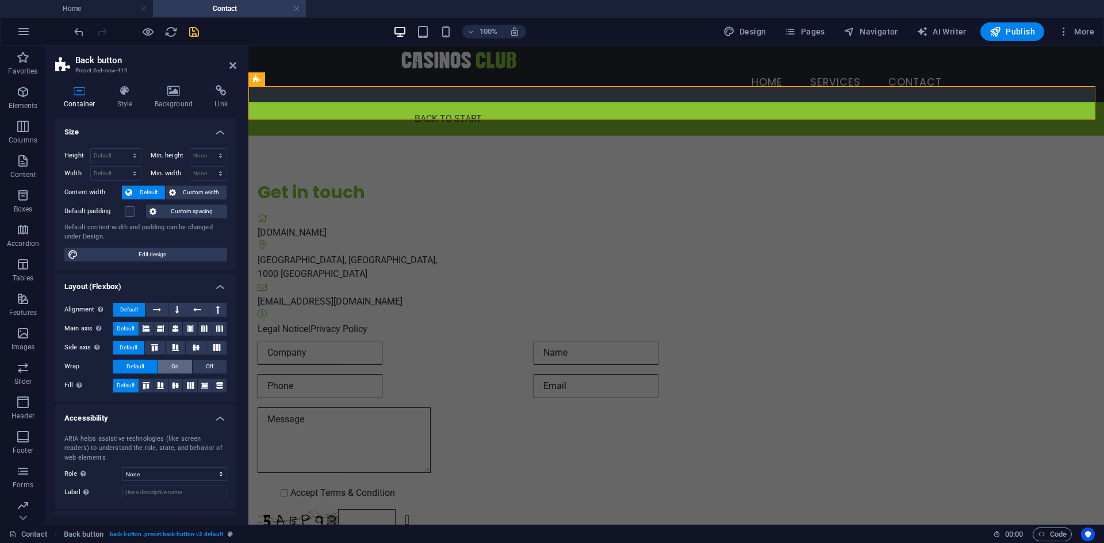
scroll to position [48, 0]
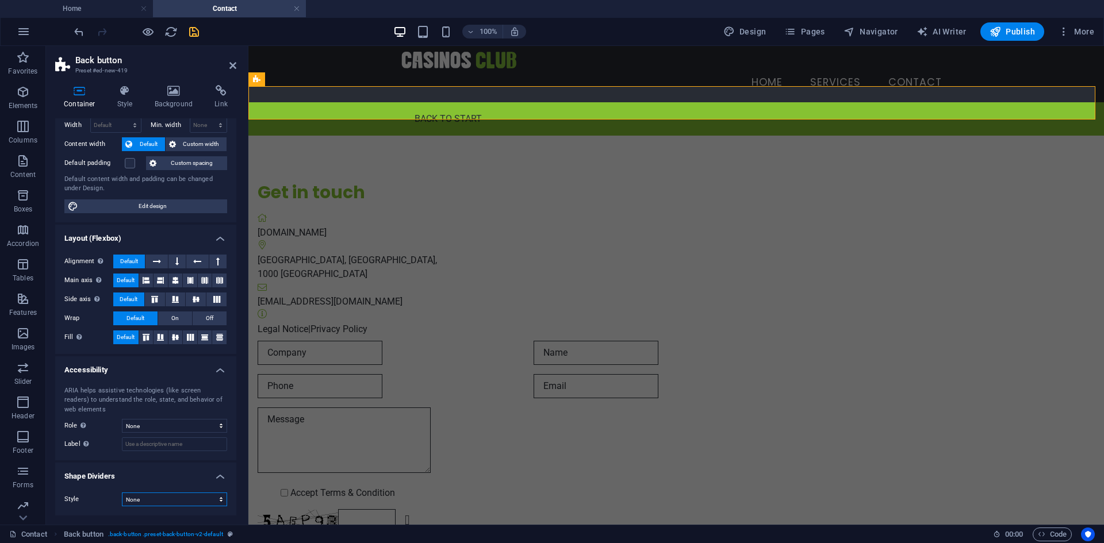
click at [178, 501] on select "None Triangle Square Diagonal Polygon 1 Polygon 2 Zigzag Multiple Zigzags Waves…" at bounding box center [174, 500] width 105 height 14
click at [122, 493] on select "None Triangle Square Diagonal Polygon 1 Polygon 2 Zigzag Multiple Zigzags Waves…" at bounding box center [174, 500] width 105 height 14
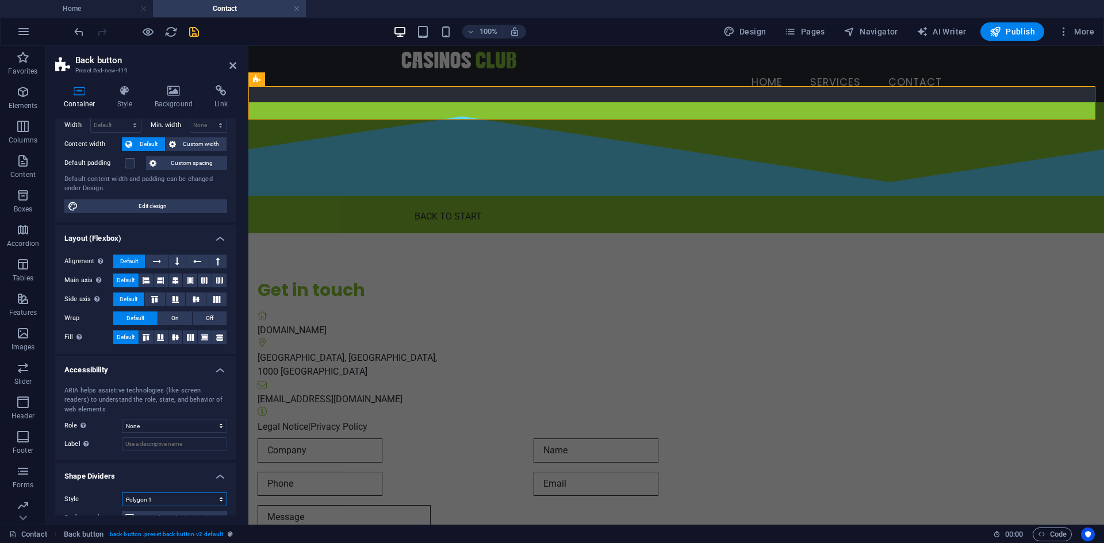
click at [143, 495] on select "None Triangle Square Diagonal Polygon 1 Polygon 2 Zigzag Multiple Zigzags Waves…" at bounding box center [174, 500] width 105 height 14
click at [122, 493] on select "None Triangle Square Diagonal Polygon 1 Polygon 2 Zigzag Multiple Zigzags Waves…" at bounding box center [174, 500] width 105 height 14
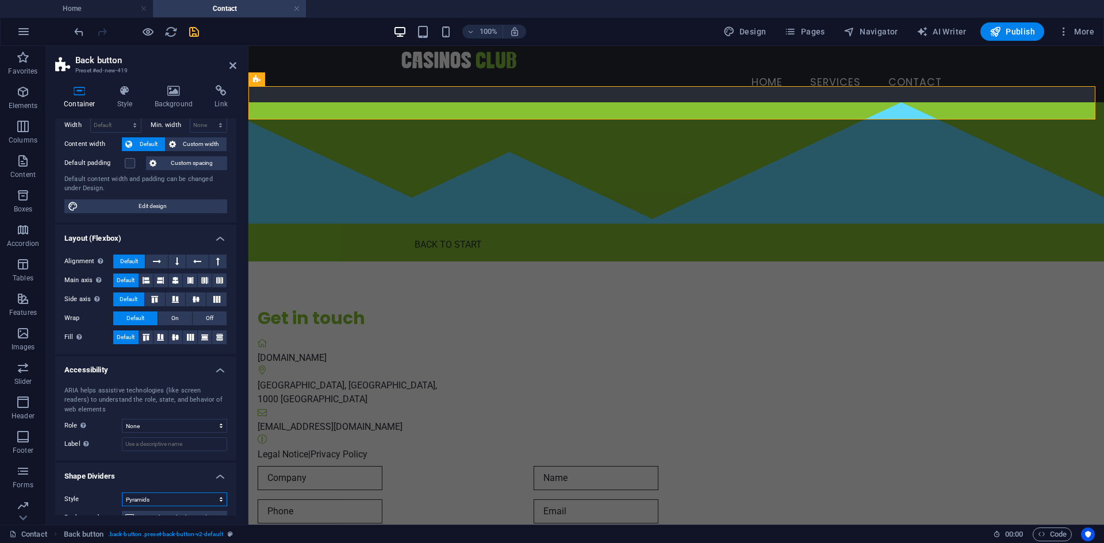
click at [157, 499] on select "None Triangle Square Diagonal Polygon 1 Polygon 2 Zigzag Multiple Zigzags Waves…" at bounding box center [174, 500] width 105 height 14
click at [122, 493] on select "None Triangle Square Diagonal Polygon 1 Polygon 2 Zigzag Multiple Zigzags Waves…" at bounding box center [174, 500] width 105 height 14
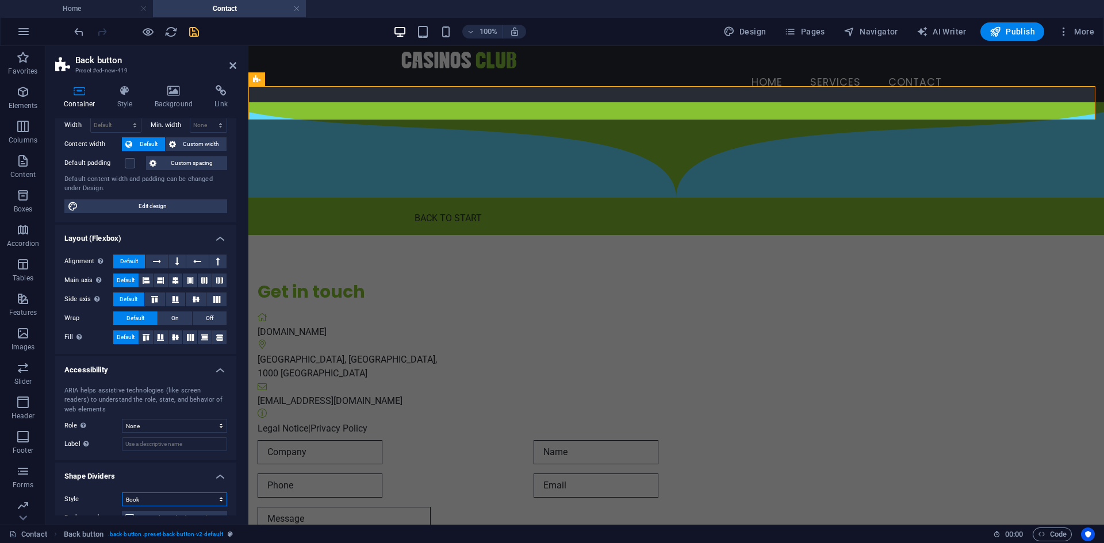
click at [157, 502] on select "None Triangle Square Diagonal Polygon 1 Polygon 2 Zigzag Multiple Zigzags Waves…" at bounding box center [174, 500] width 105 height 14
click at [122, 493] on select "None Triangle Square Diagonal Polygon 1 Polygon 2 Zigzag Multiple Zigzags Waves…" at bounding box center [174, 500] width 105 height 14
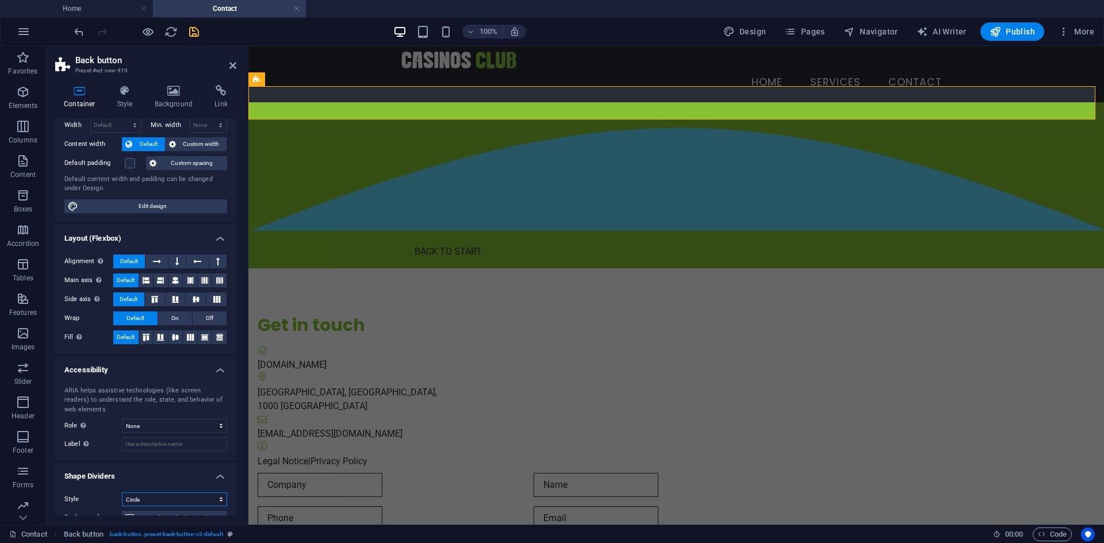
click at [169, 496] on select "None Triangle Square Diagonal Polygon 1 Polygon 2 Zigzag Multiple Zigzags Waves…" at bounding box center [174, 500] width 105 height 14
select select "none"
click at [122, 493] on select "None Triangle Square Diagonal Polygon 1 Polygon 2 Zigzag Multiple Zigzags Waves…" at bounding box center [174, 500] width 105 height 14
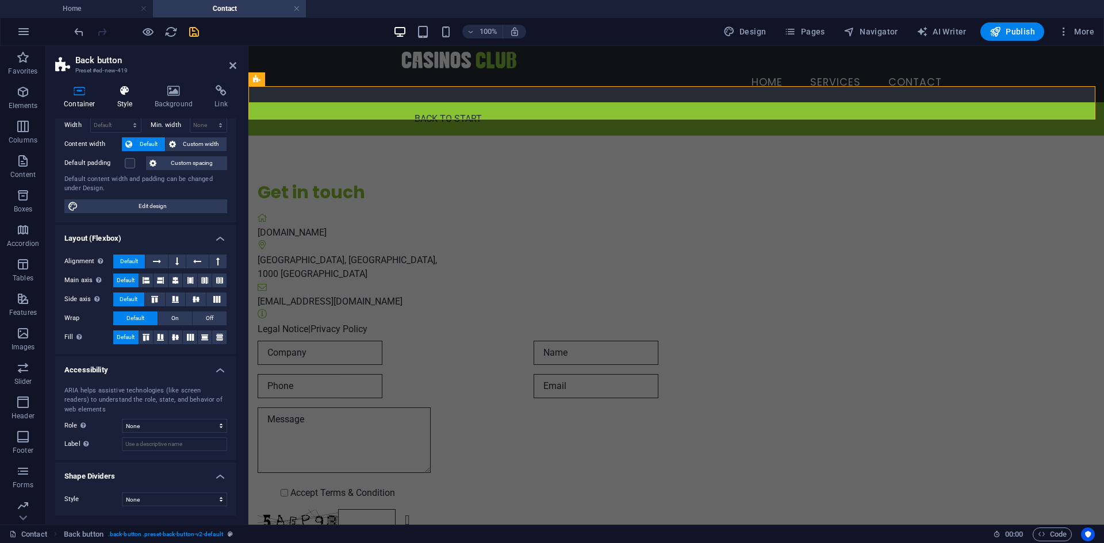
click at [127, 90] on icon at bounding box center [125, 90] width 33 height 11
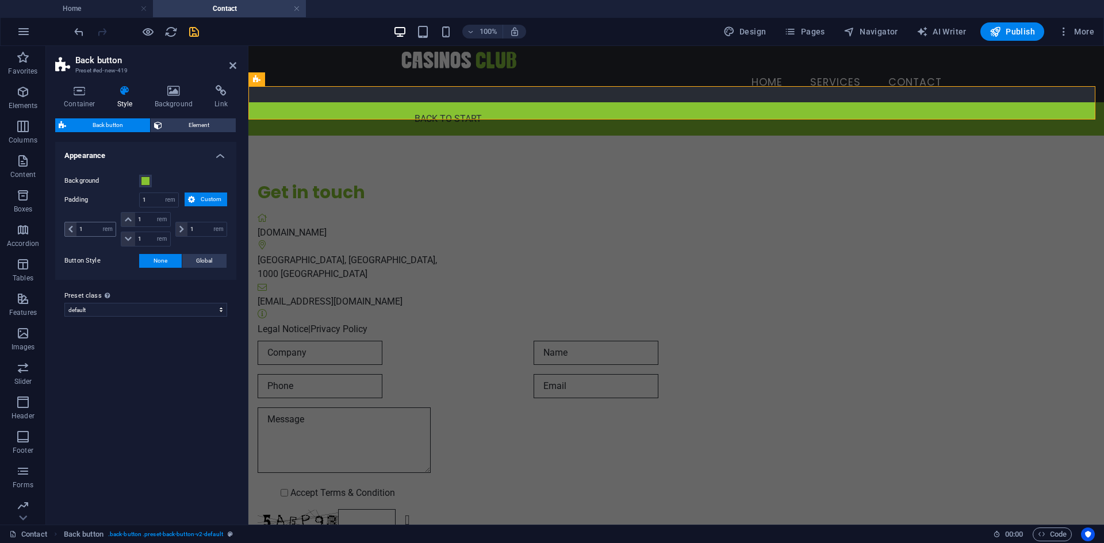
click at [70, 233] on span at bounding box center [70, 229] width 11 height 14
click at [70, 230] on icon at bounding box center [70, 229] width 5 height 7
click at [70, 229] on icon at bounding box center [70, 229] width 5 height 7
click at [135, 310] on select "default back-home Add preset class" at bounding box center [145, 310] width 163 height 14
click at [64, 303] on select "default back-home Add preset class" at bounding box center [145, 310] width 163 height 14
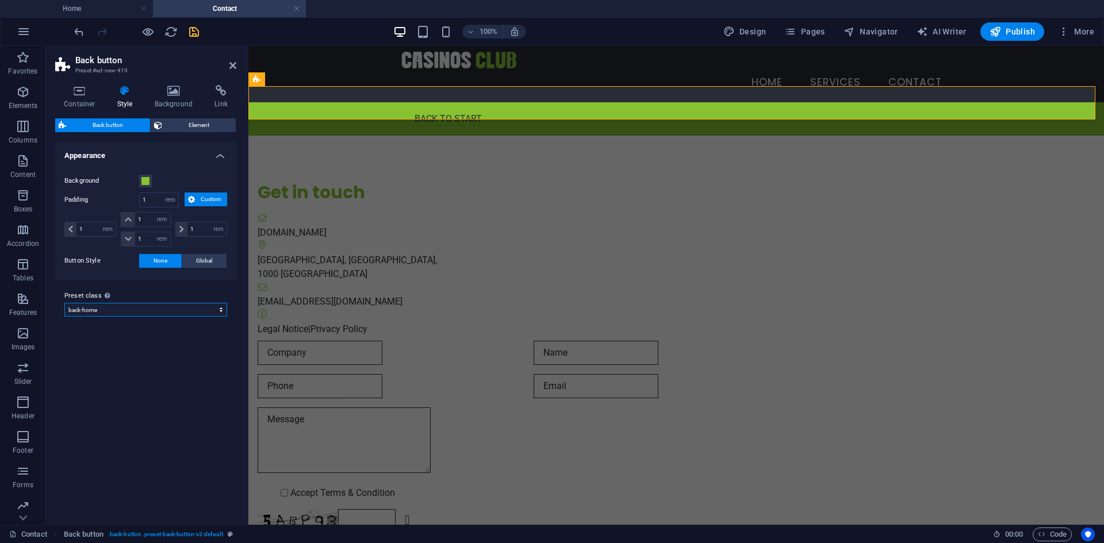
click at [138, 313] on select "default back-home Add preset class" at bounding box center [145, 310] width 163 height 14
select select "preset-back-button-v2-default"
click at [64, 303] on select "default back-home Add preset class" at bounding box center [145, 310] width 163 height 14
click at [183, 229] on icon at bounding box center [181, 229] width 5 height 7
click at [202, 197] on span "Custom" at bounding box center [210, 200] width 25 height 14
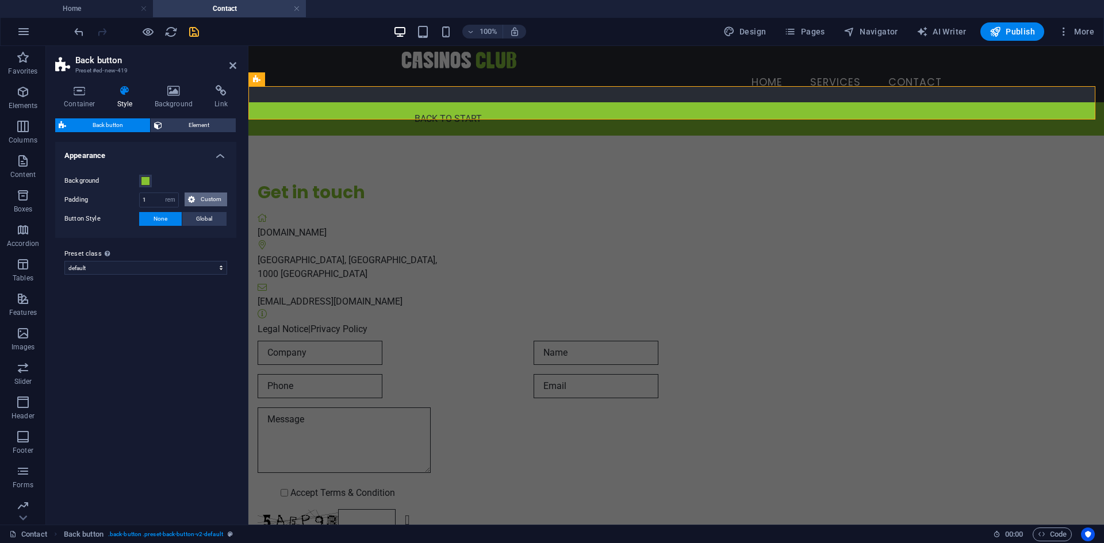
click at [202, 197] on span "Custom" at bounding box center [210, 200] width 25 height 14
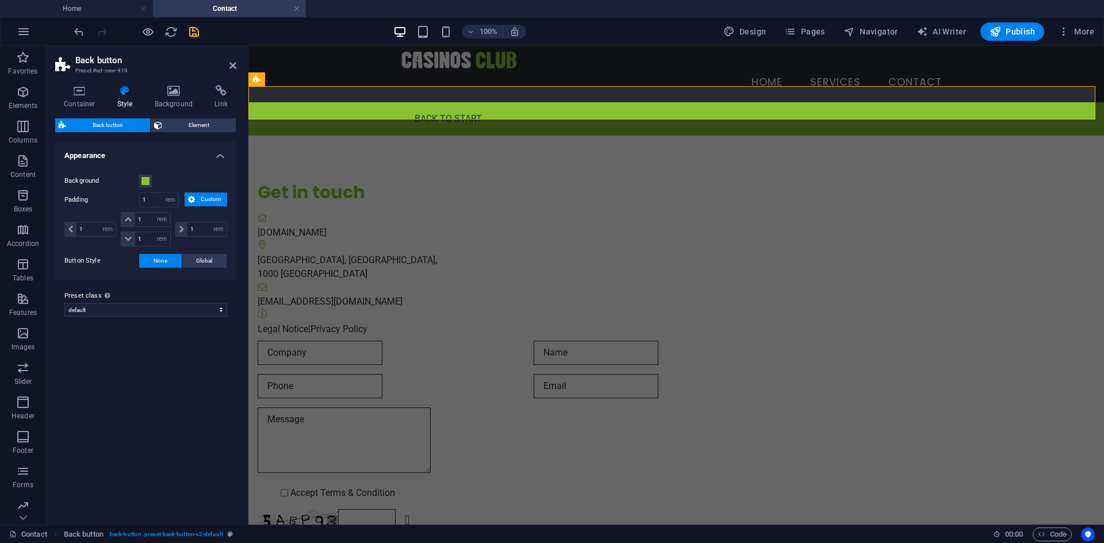
click at [202, 197] on span "Custom" at bounding box center [210, 200] width 25 height 14
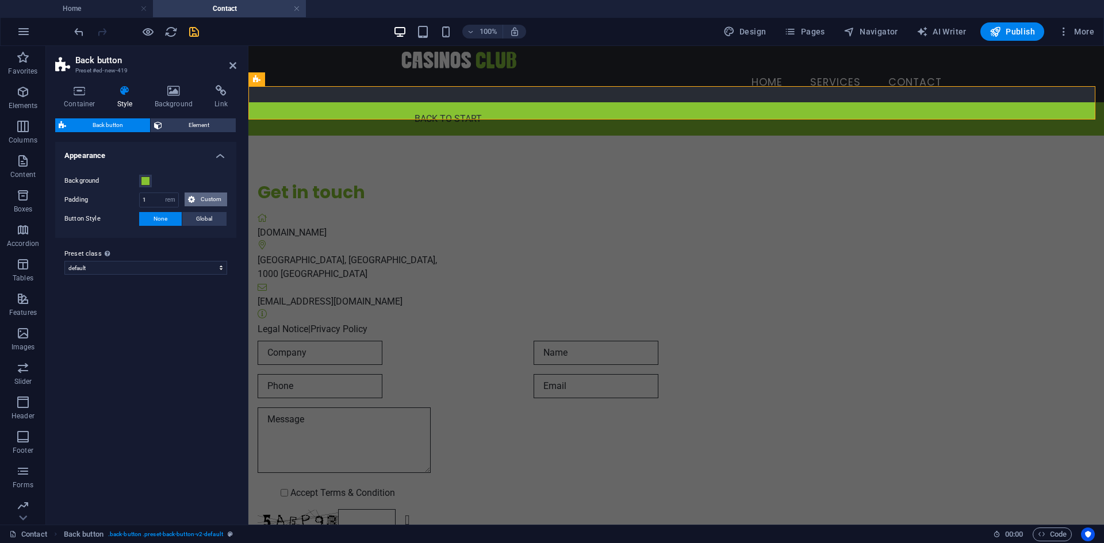
click at [202, 197] on span "Custom" at bounding box center [210, 200] width 25 height 14
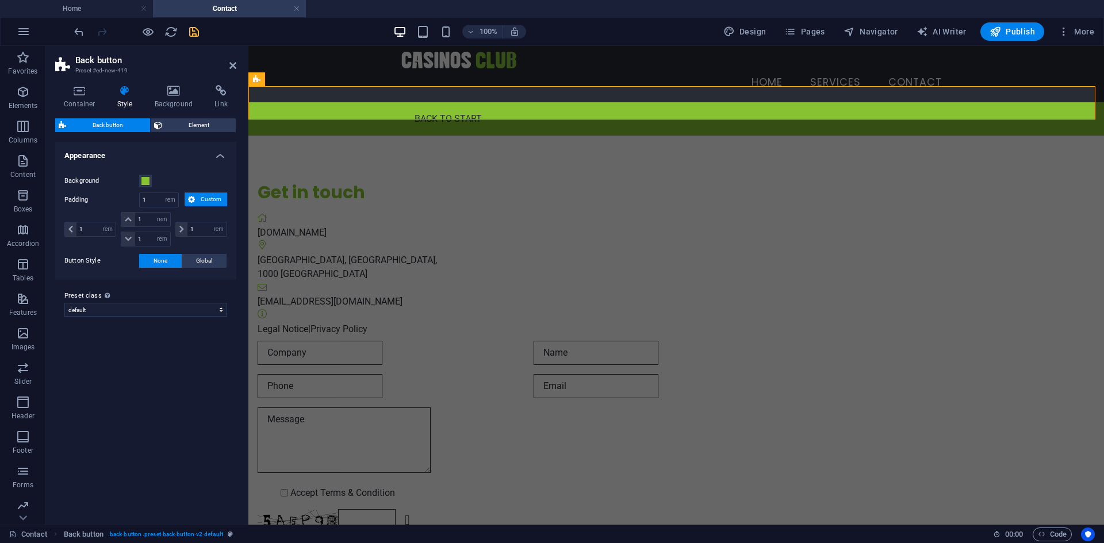
click at [202, 197] on span "Custom" at bounding box center [210, 200] width 25 height 14
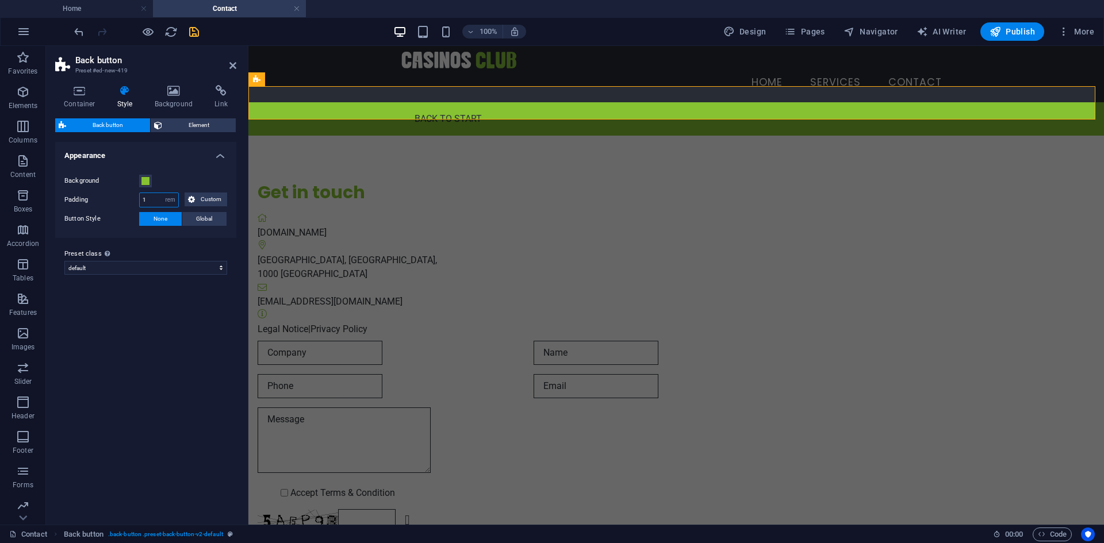
click at [156, 193] on input "1" at bounding box center [159, 200] width 39 height 14
type input "0.5"
click at [197, 233] on div "Background Padding 0.5 px rem % vh vw Custom Custom 0.5 px rem % vh vw 0.5 px r…" at bounding box center [146, 200] width 186 height 75
click at [537, 247] on div "Get in touch casinosclub.com Skopje, N.Macedonia , 1000 Skopje contact@casinosc…" at bounding box center [675, 374] width 855 height 477
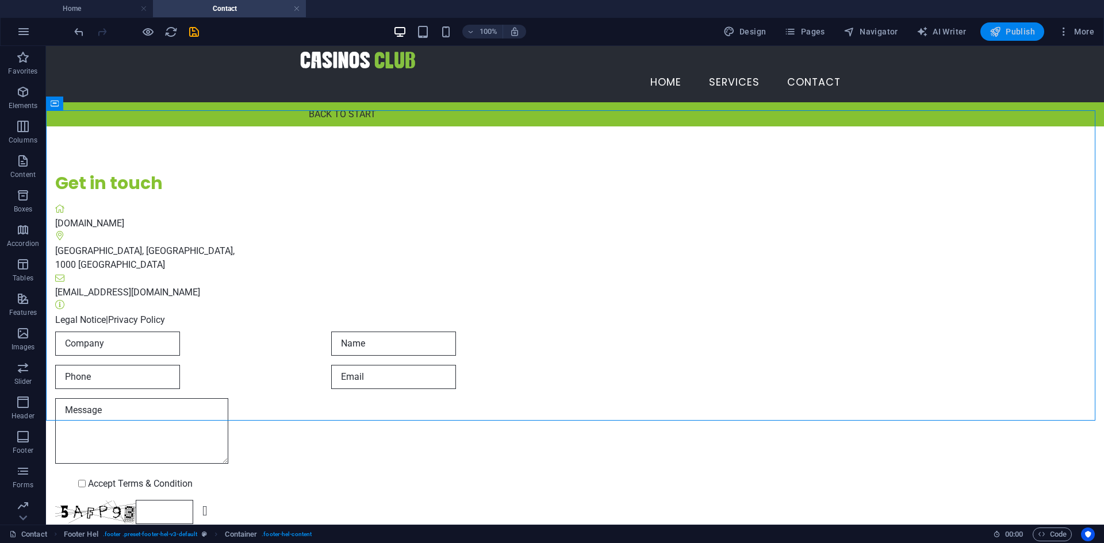
click at [1006, 28] on span "Publish" at bounding box center [1011, 31] width 45 height 11
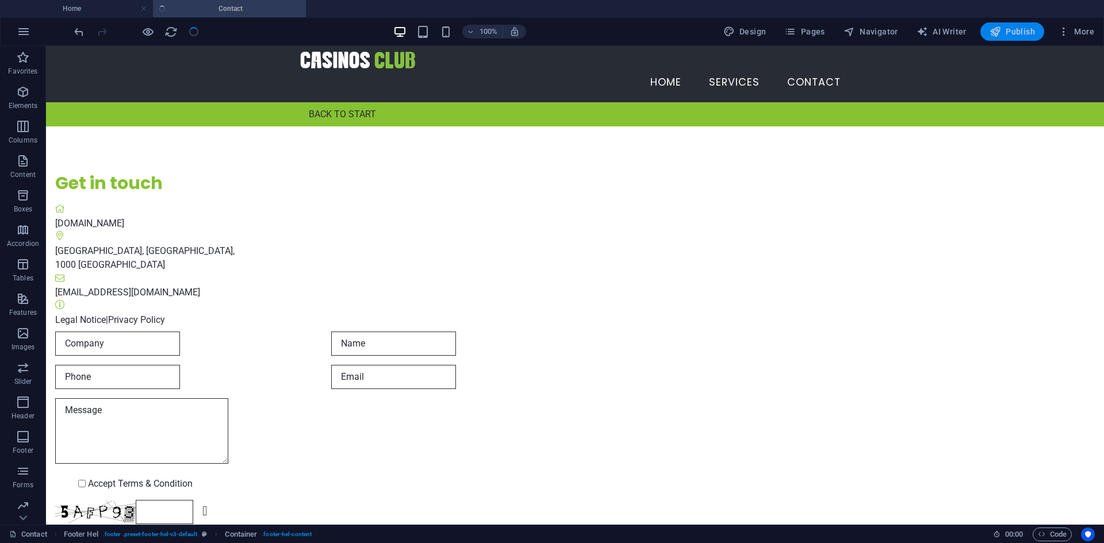
checkbox input "false"
click at [1006, 28] on span "Publish" at bounding box center [1011, 31] width 45 height 11
